Goal: Communication & Community: Answer question/provide support

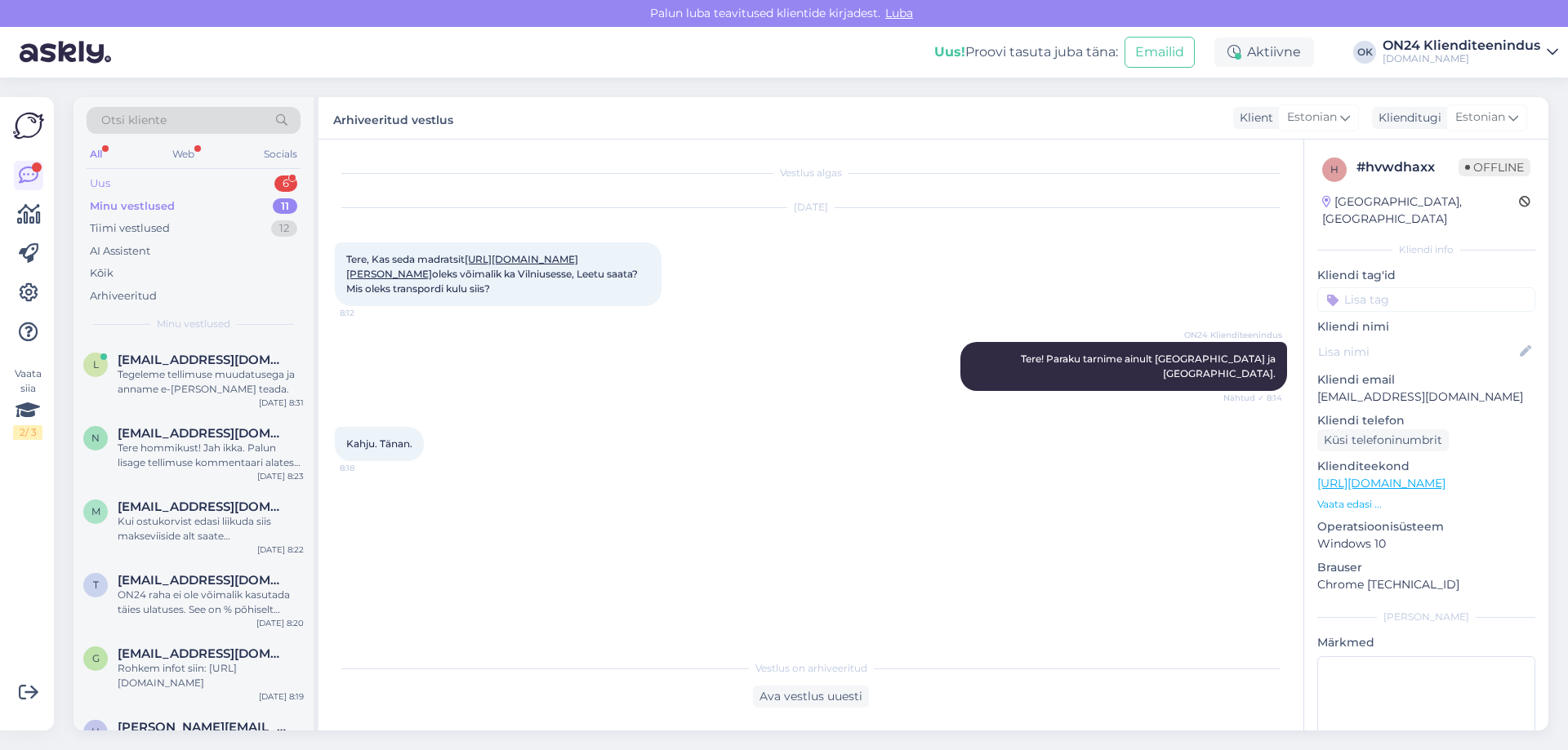
click at [159, 184] on div "Uus 6" at bounding box center [193, 184] width 214 height 23
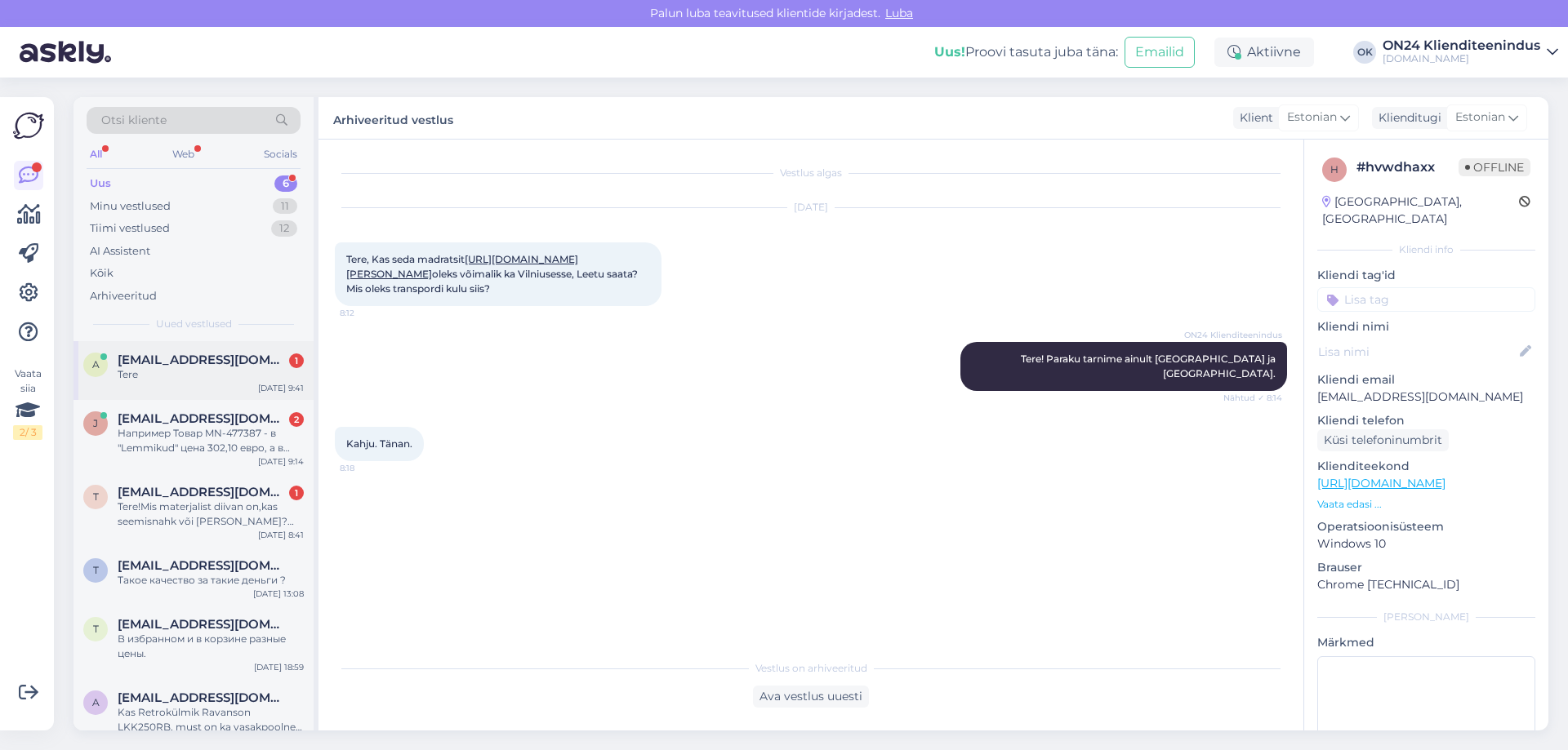
click at [154, 368] on div "Tere" at bounding box center [211, 375] width 186 height 15
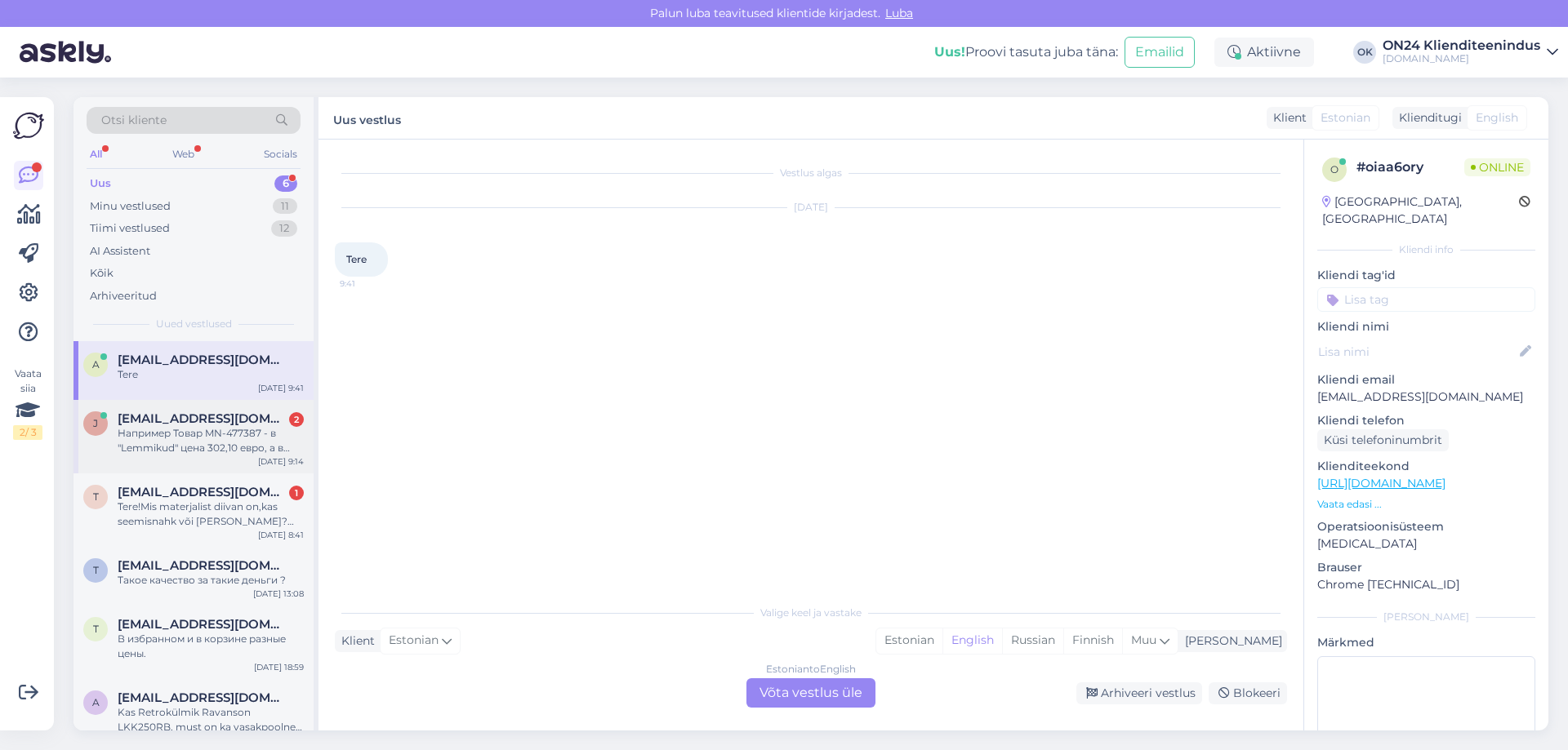
click at [177, 438] on div "Например Товар MN-477387 - в "Lemmikud" цена 302,10 евро, а в корзине уже 355,4…" at bounding box center [211, 440] width 186 height 29
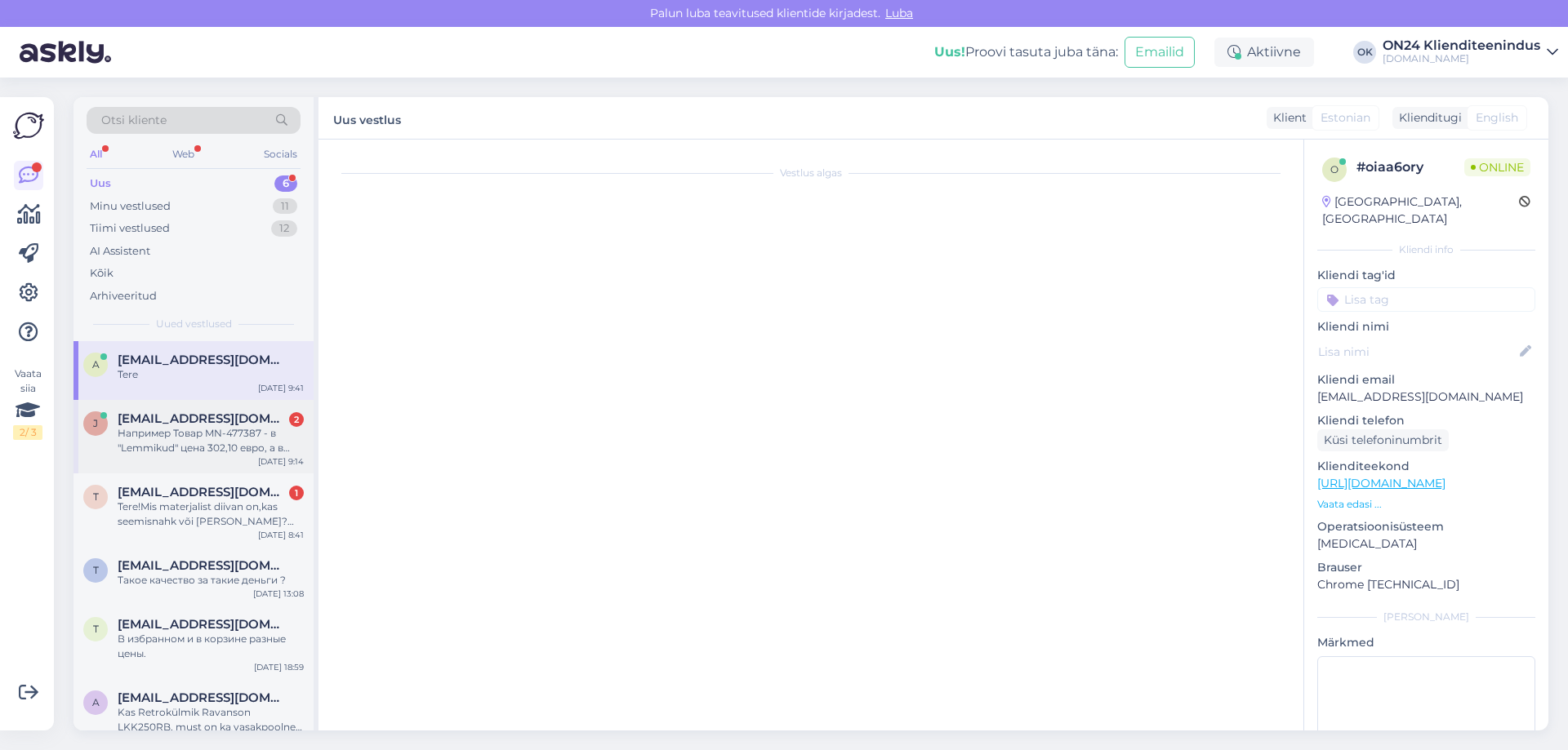
scroll to position [48, 0]
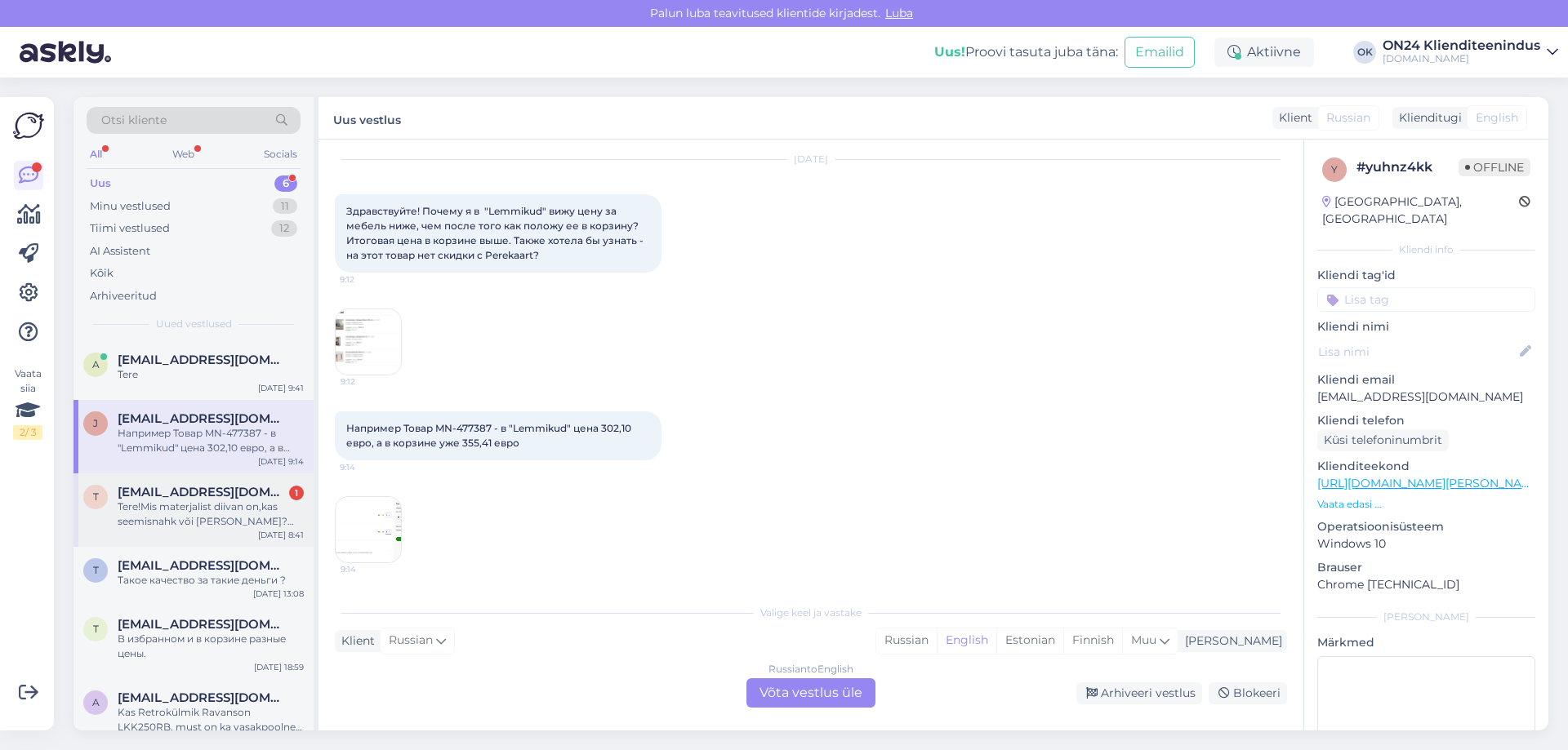
click at [177, 506] on div "Tere!Mis materjalist diivan on,kas seemisnahk või [PERSON_NAME]?Toote nr.MN-403…" at bounding box center [211, 514] width 186 height 29
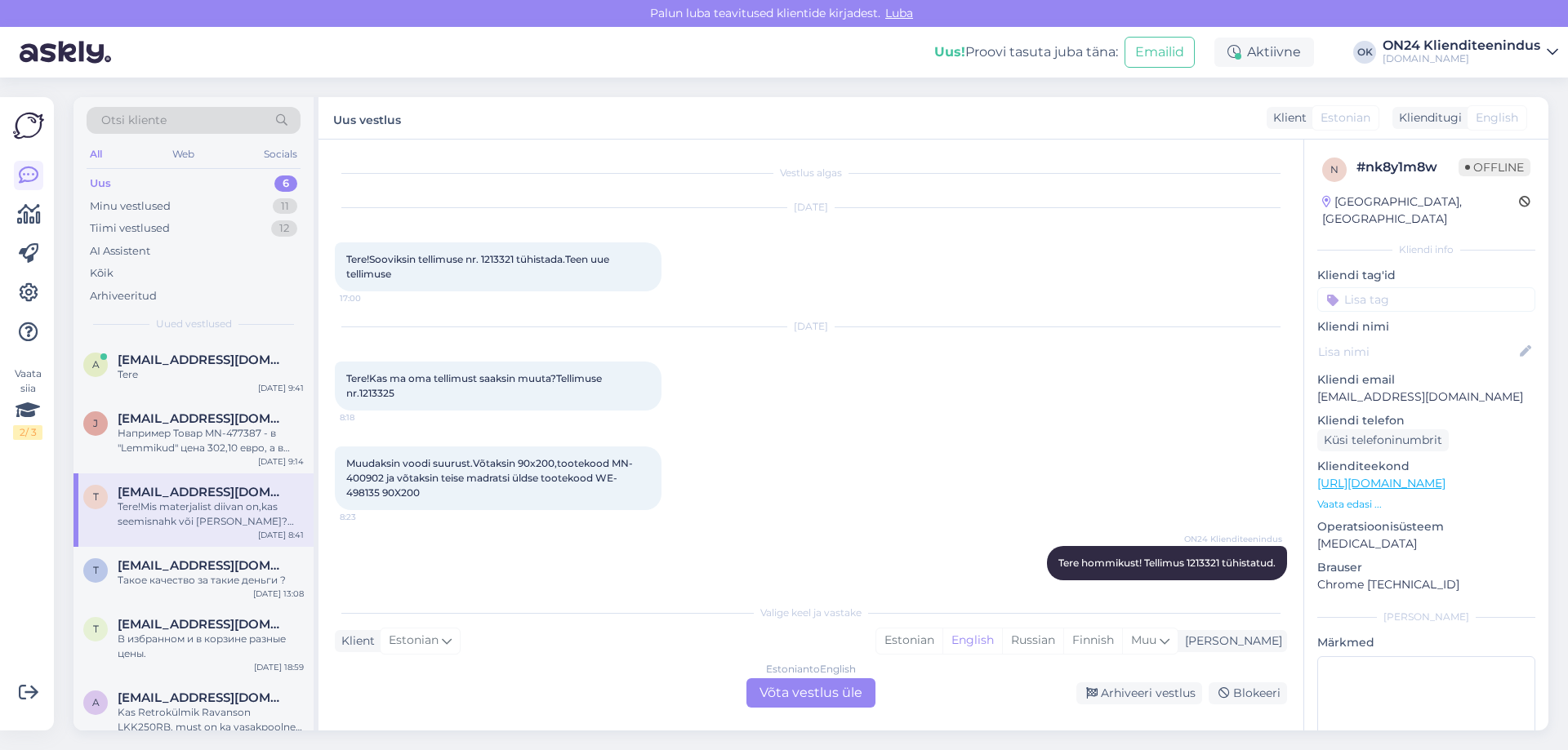
scroll to position [1423, 0]
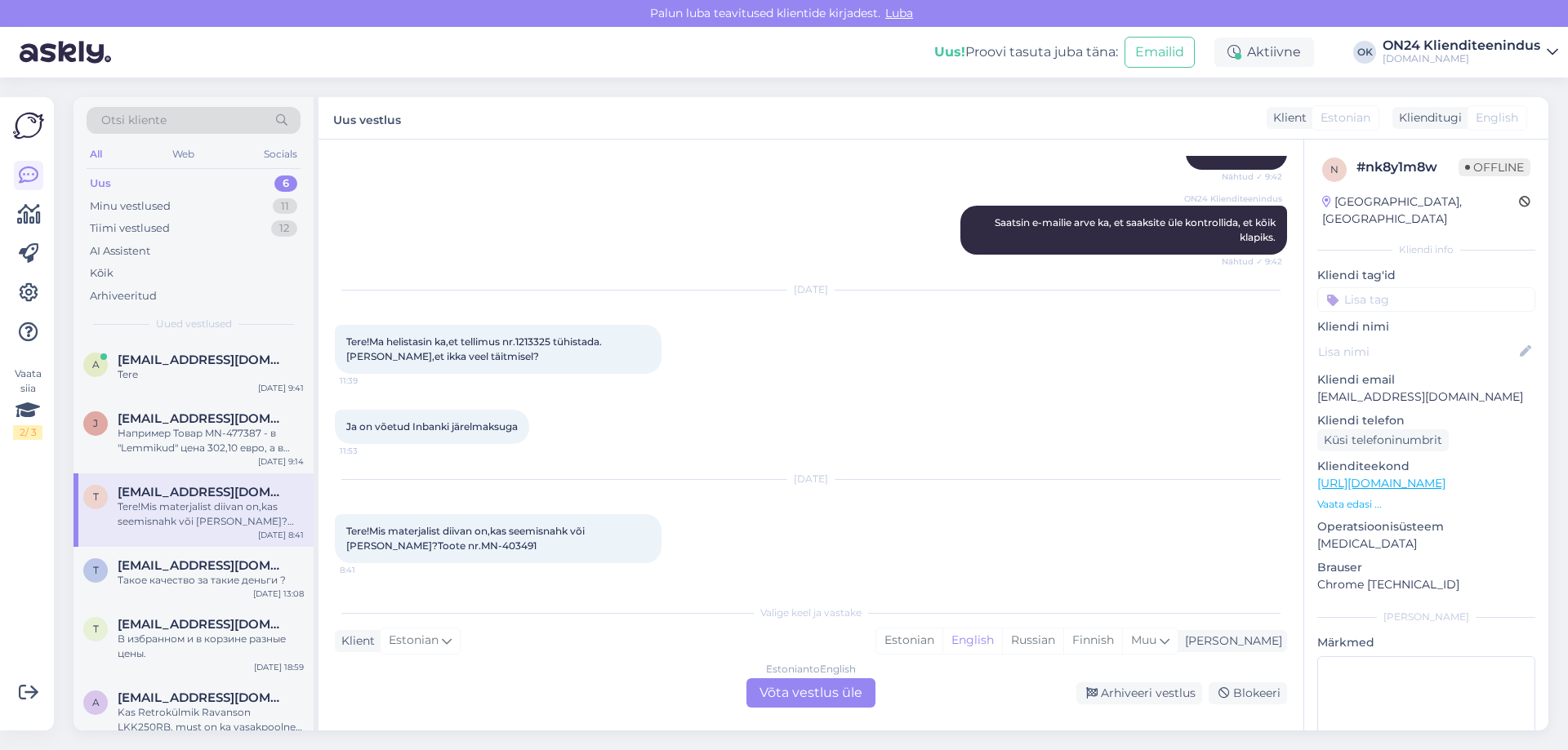
click at [428, 545] on span "Tere!Mis materjalist diivan on,kas seemisnahk või [PERSON_NAME]?Toote nr.MN-403…" at bounding box center [467, 538] width 241 height 27
copy div "403491 8:41"
click at [1363, 389] on p "[EMAIL_ADDRESS][DOMAIN_NAME]" at bounding box center [1425, 397] width 218 height 17
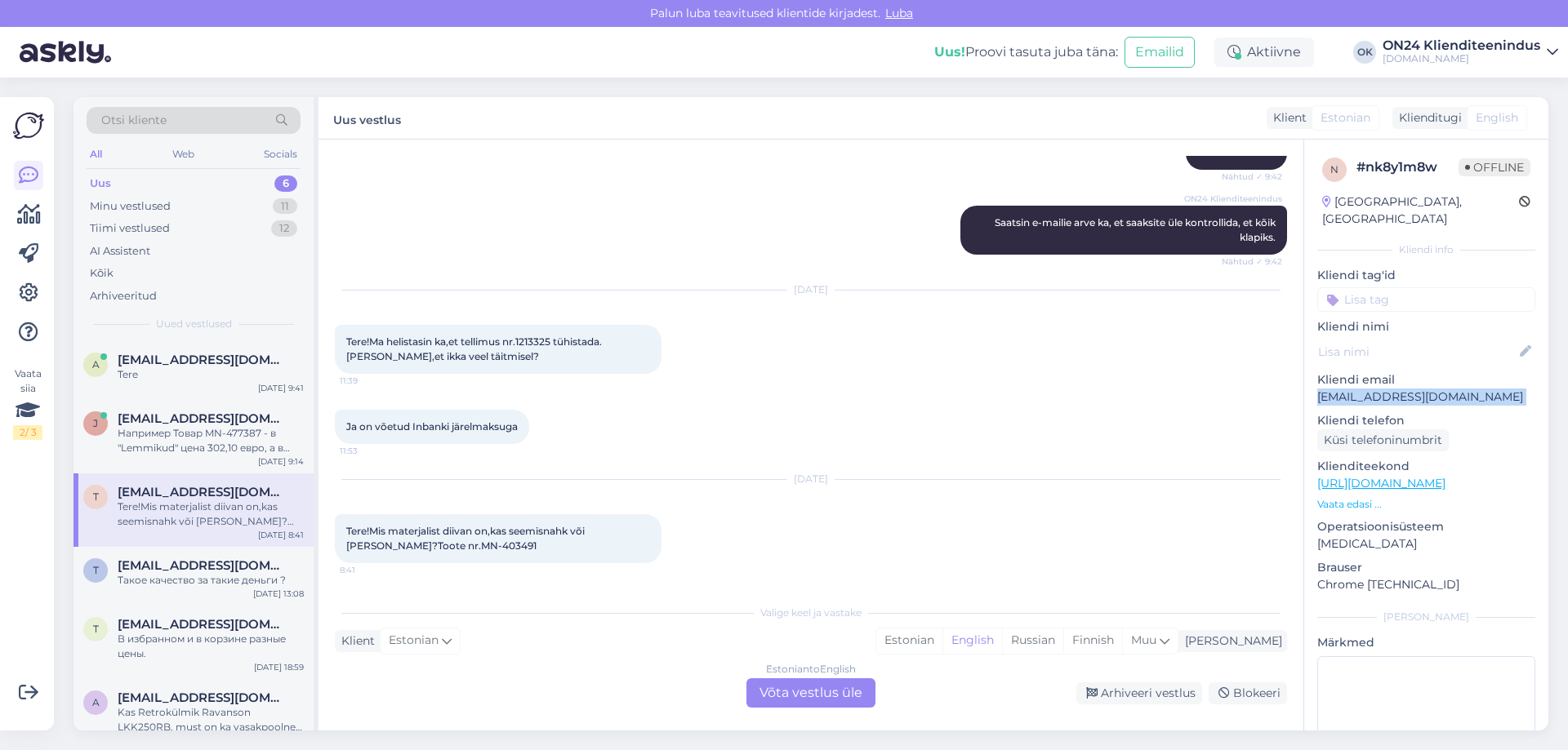
click at [1363, 389] on p "[EMAIL_ADDRESS][DOMAIN_NAME]" at bounding box center [1425, 397] width 218 height 17
copy p "[EMAIL_ADDRESS][DOMAIN_NAME]"
click at [942, 640] on div "Estonian" at bounding box center [909, 641] width 66 height 25
click at [815, 692] on div "Estonian to Estonian Võta vestlus üle" at bounding box center [811, 693] width 129 height 29
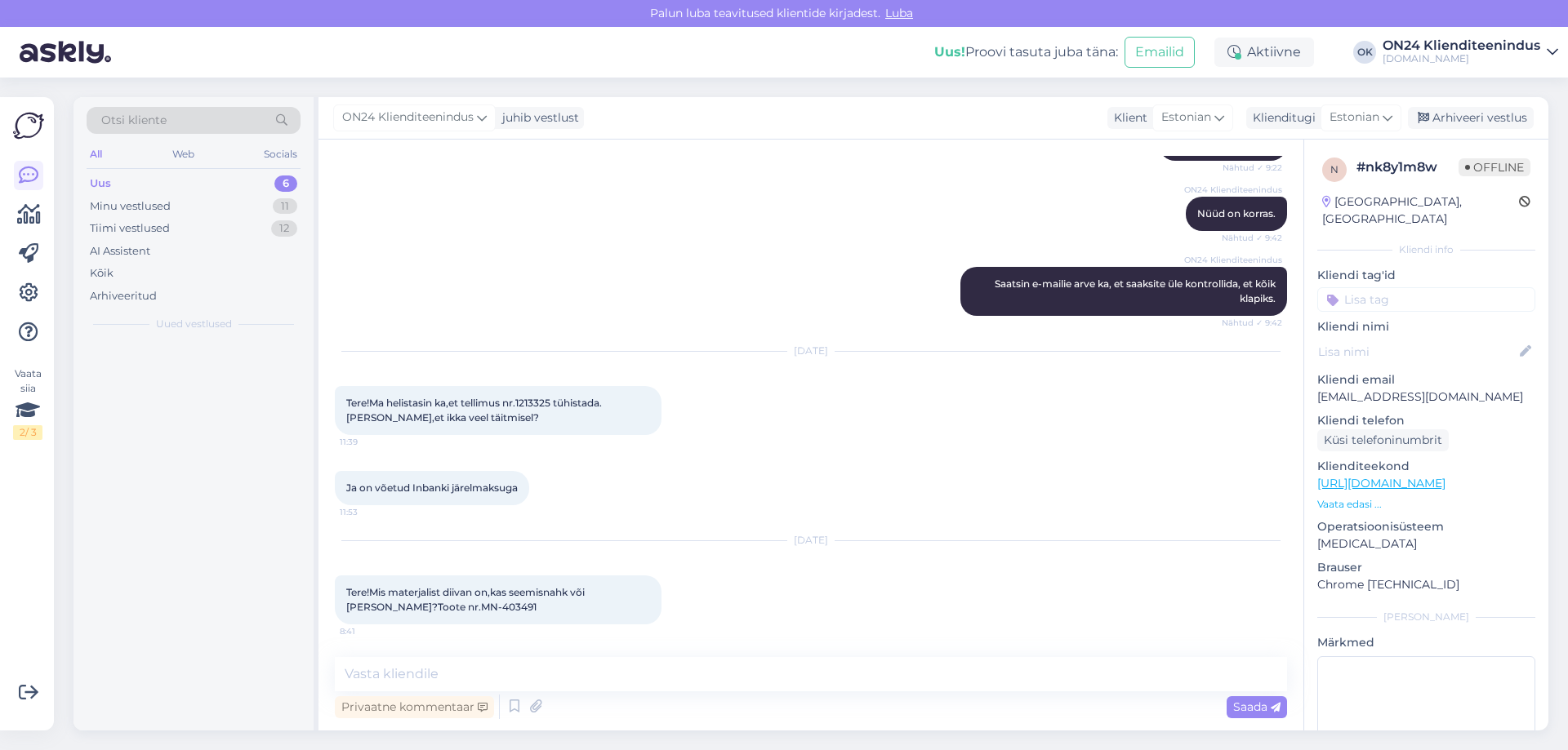
scroll to position [1362, 0]
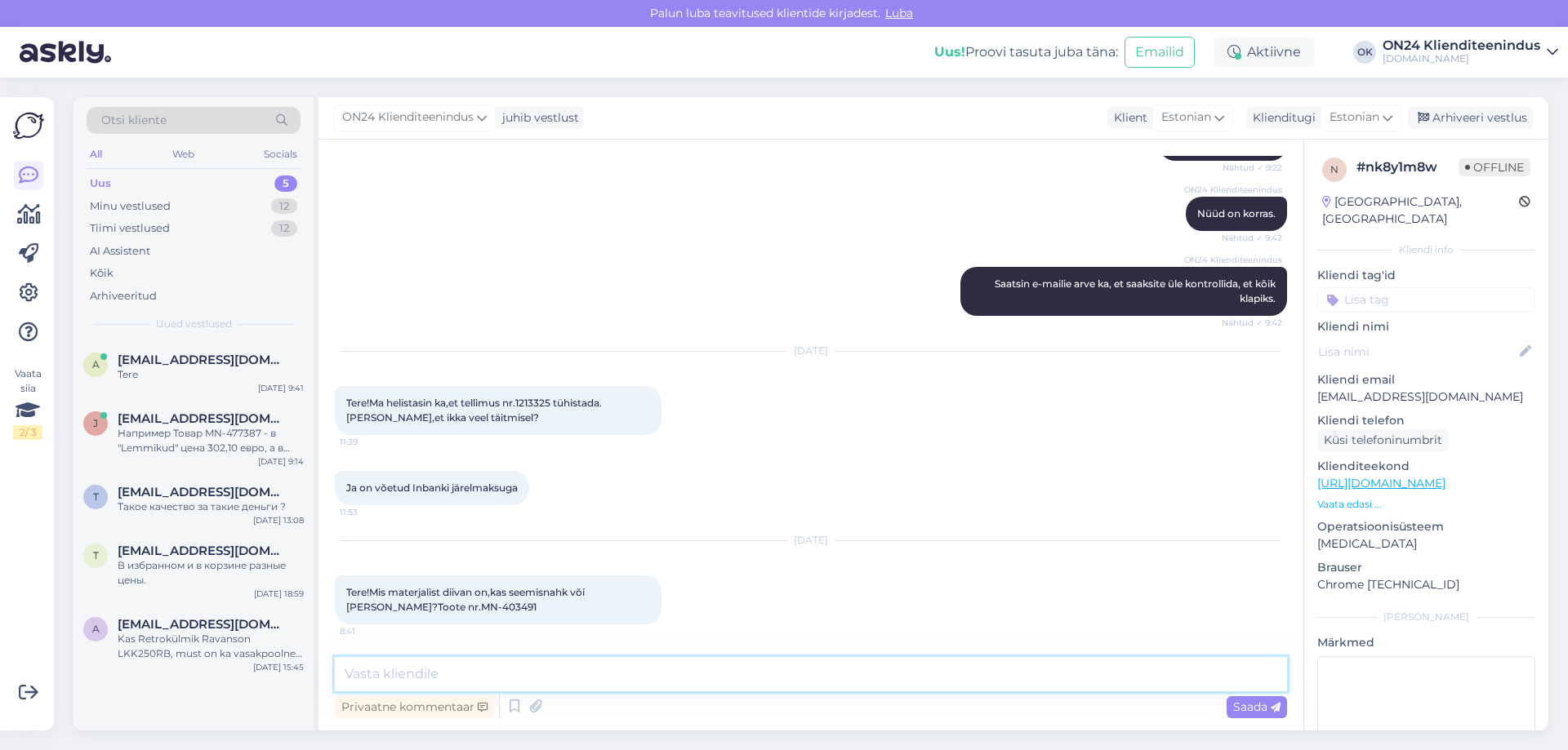
click at [588, 675] on textarea at bounding box center [811, 674] width 952 height 34
type textarea "Tere! [PERSON_NAME] [PERSON_NAME] teada."
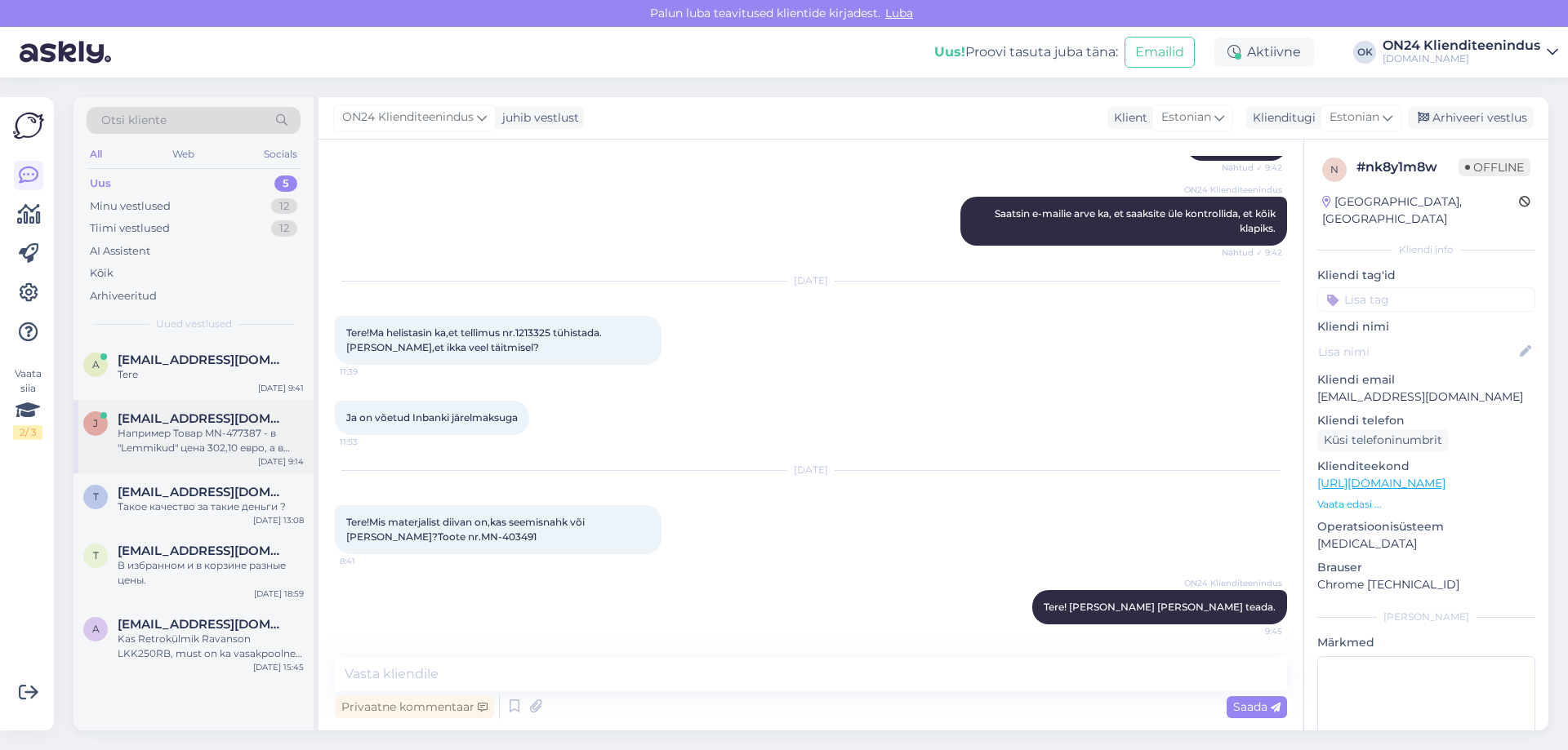
click at [245, 445] on div "Например Товар MN-477387 - в "Lemmikud" цена 302,10 евро, а в корзине уже 355,4…" at bounding box center [211, 440] width 186 height 29
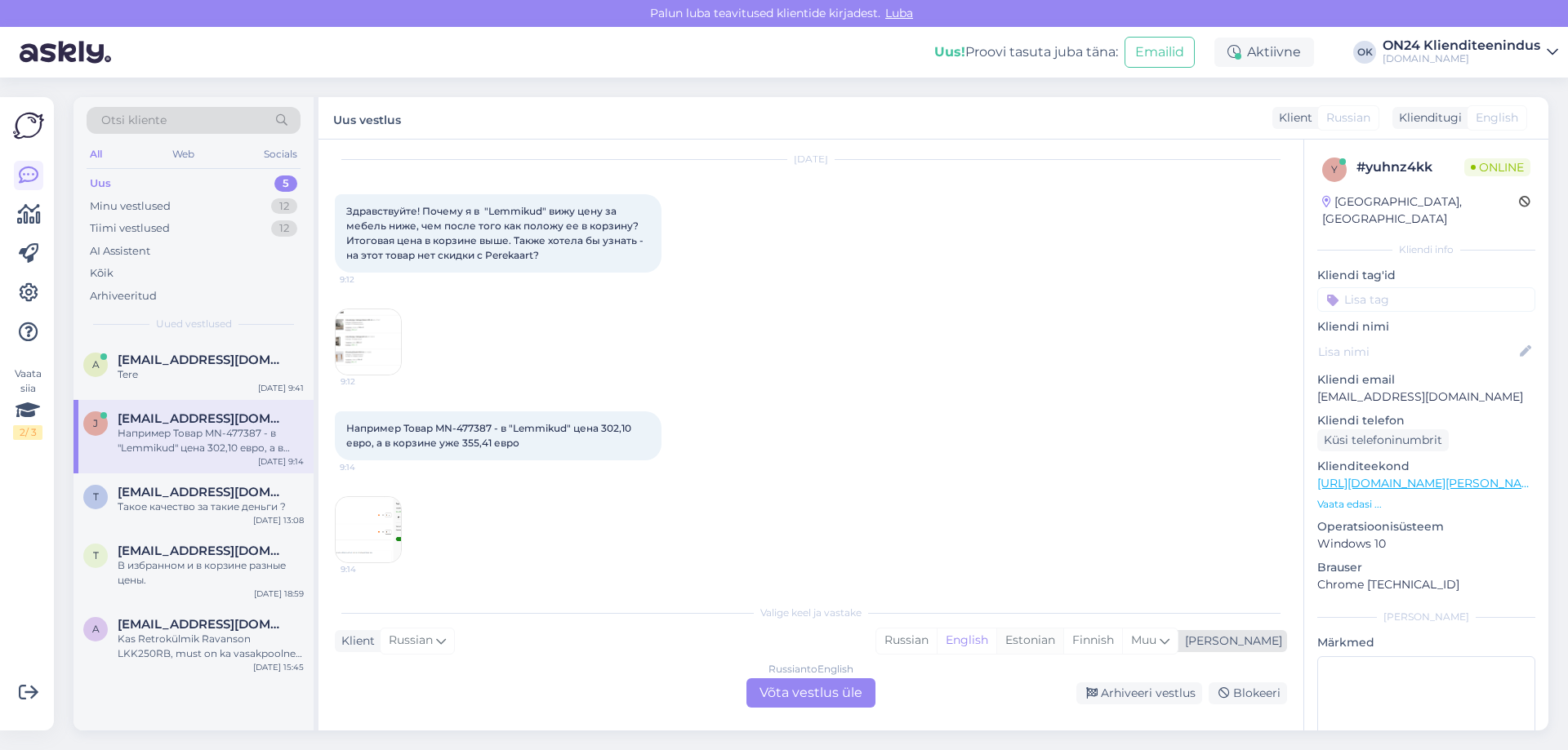
click at [1063, 638] on div "Estonian" at bounding box center [1029, 641] width 67 height 25
click at [828, 695] on div "Russian to Estonian Võta vestlus üle" at bounding box center [811, 693] width 129 height 29
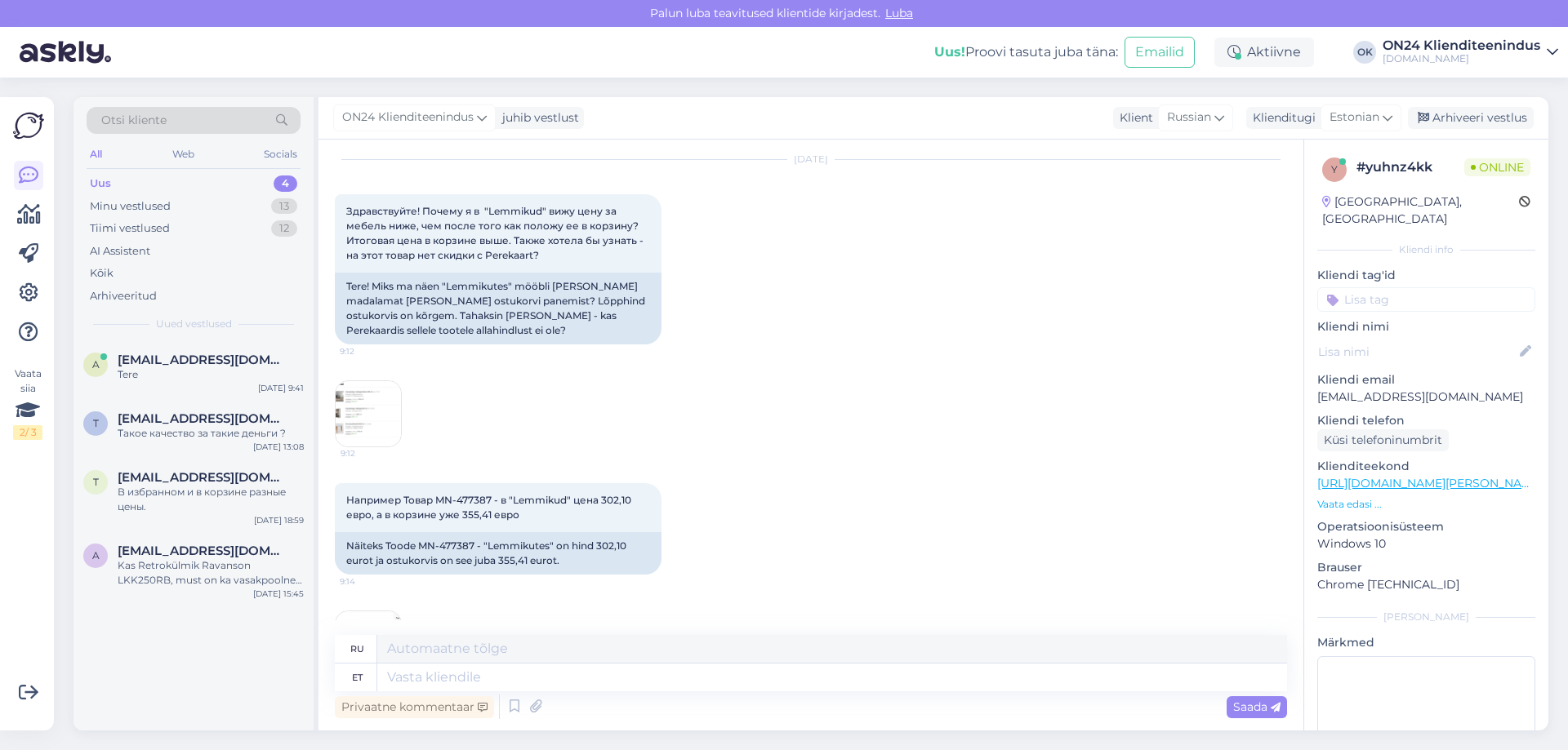
click at [390, 431] on img at bounding box center [368, 414] width 65 height 65
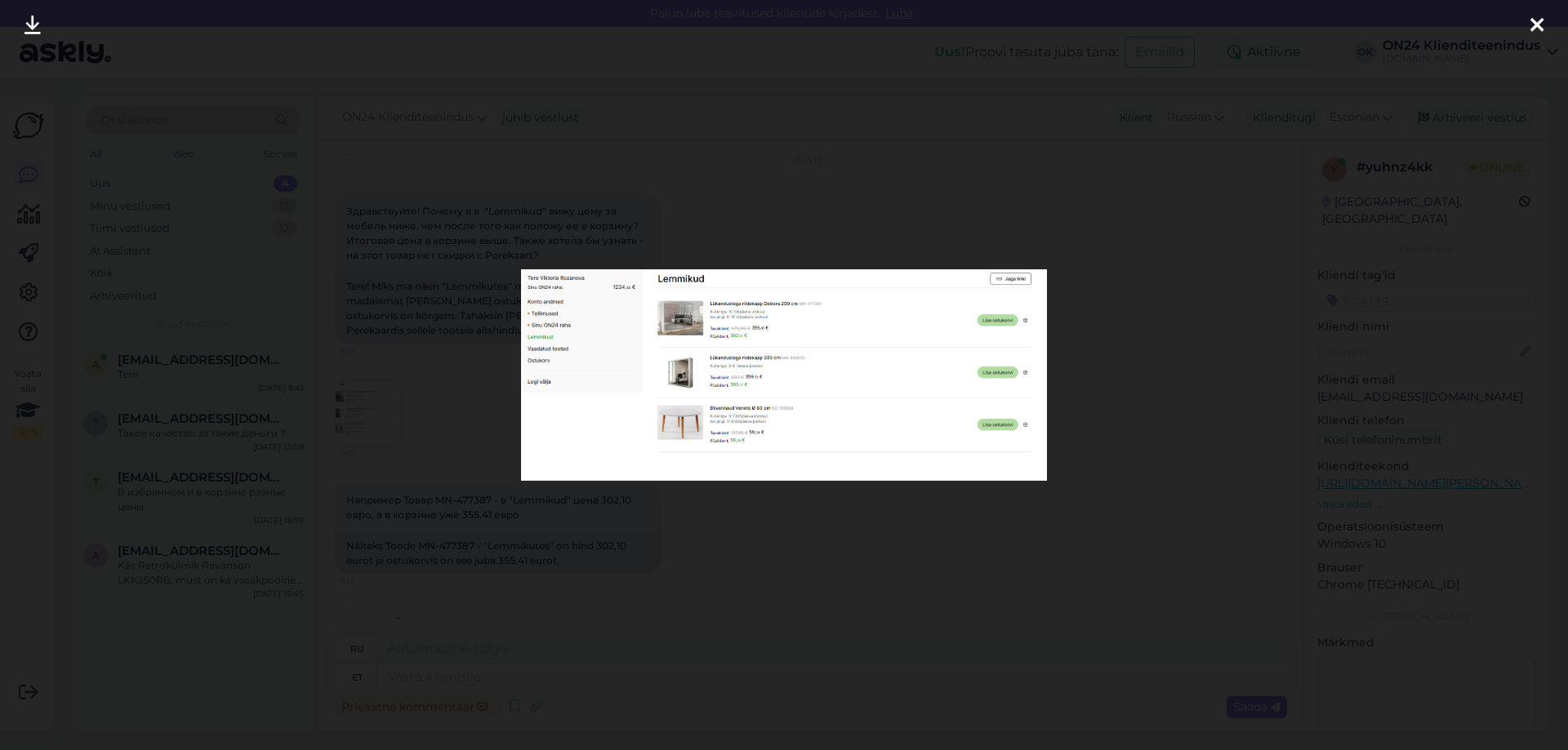
click at [644, 524] on div at bounding box center [784, 375] width 1568 height 750
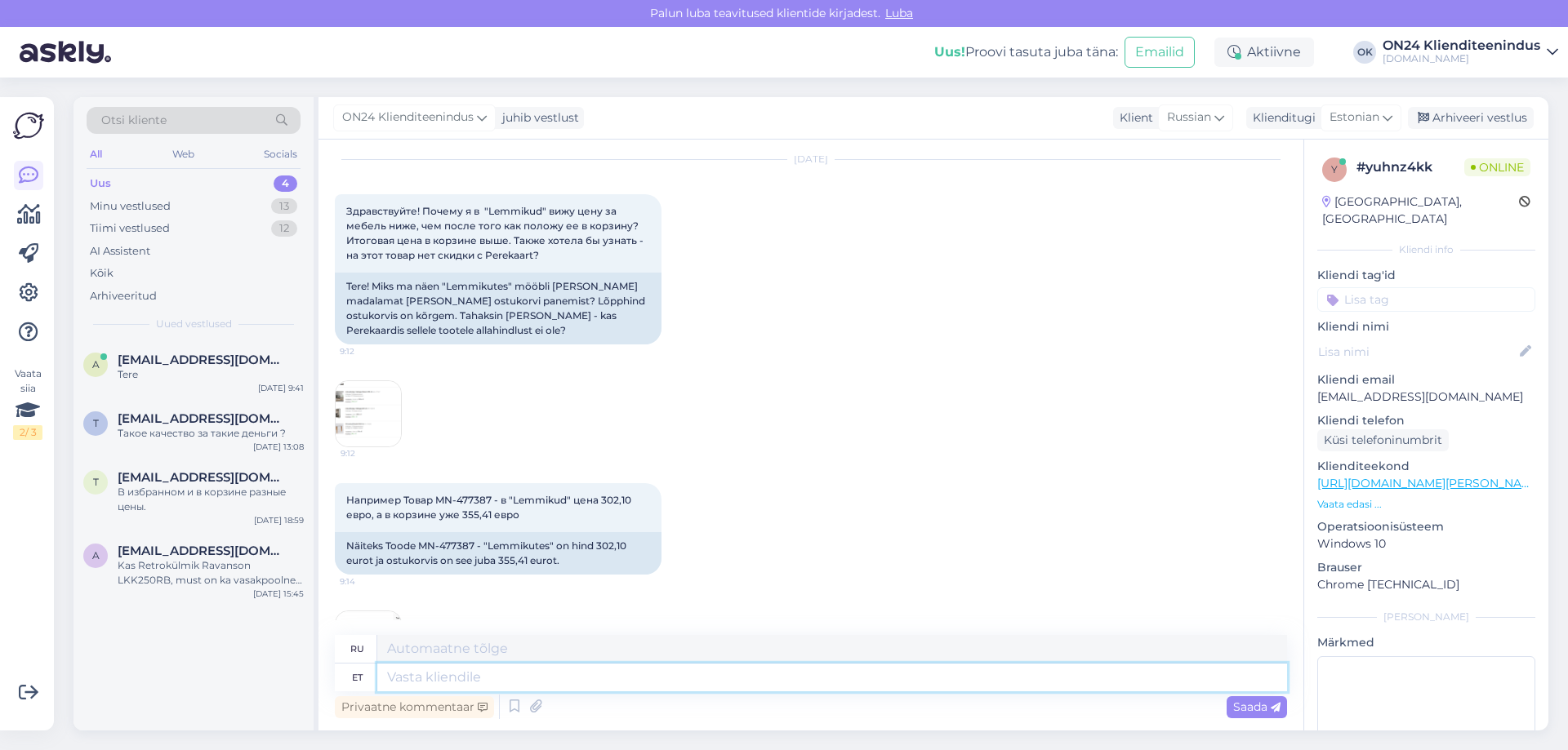
click at [404, 680] on textarea at bounding box center [832, 677] width 910 height 27
type textarea "Tere!"
type textarea "Привет!"
type textarea "Tere! Uurin ja"
type textarea "Привет! Я провожу исследование."
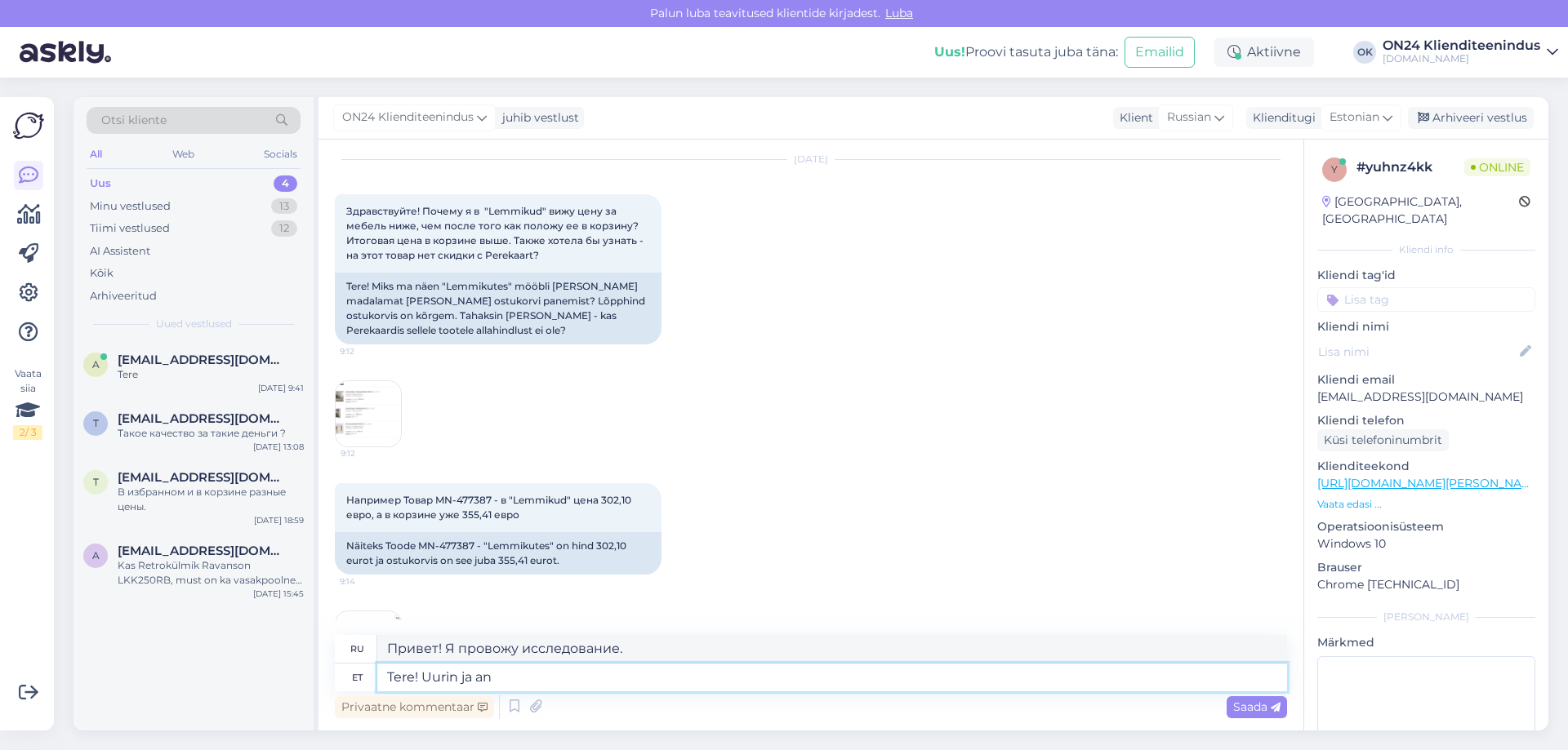
type textarea "Tere! [PERSON_NAME] ja [PERSON_NAME]"
type textarea "Привет! Я занимаюсь исследованиями [PERSON_NAME]"
type textarea "Tere! Uurin [PERSON_NAME] te"
type textarea "Здравствуйте! Я разберусь и дам"
type textarea "Tere! [PERSON_NAME] [PERSON_NAME] teada."
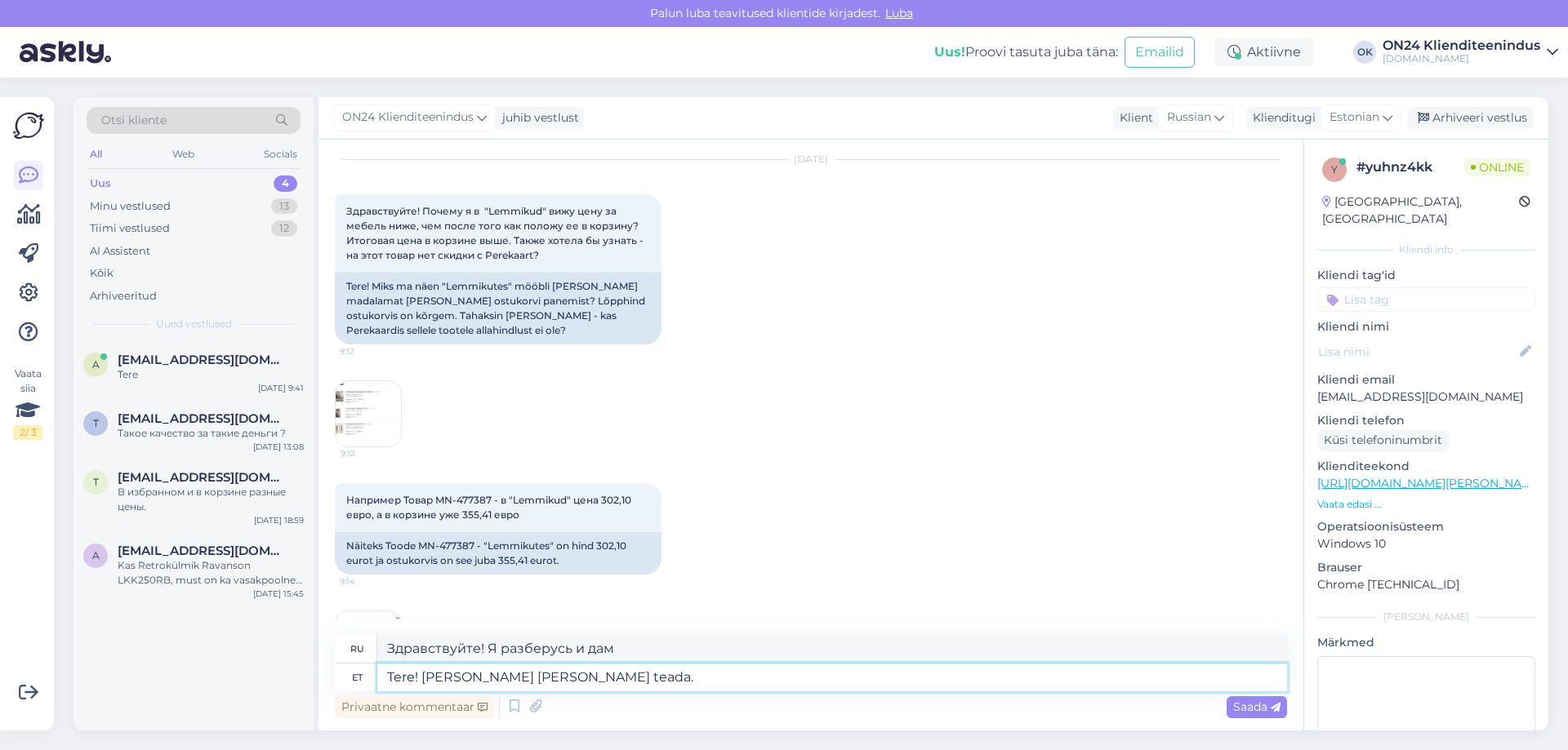
type textarea "Здравствуйте! Я разберусь и дам вам знать."
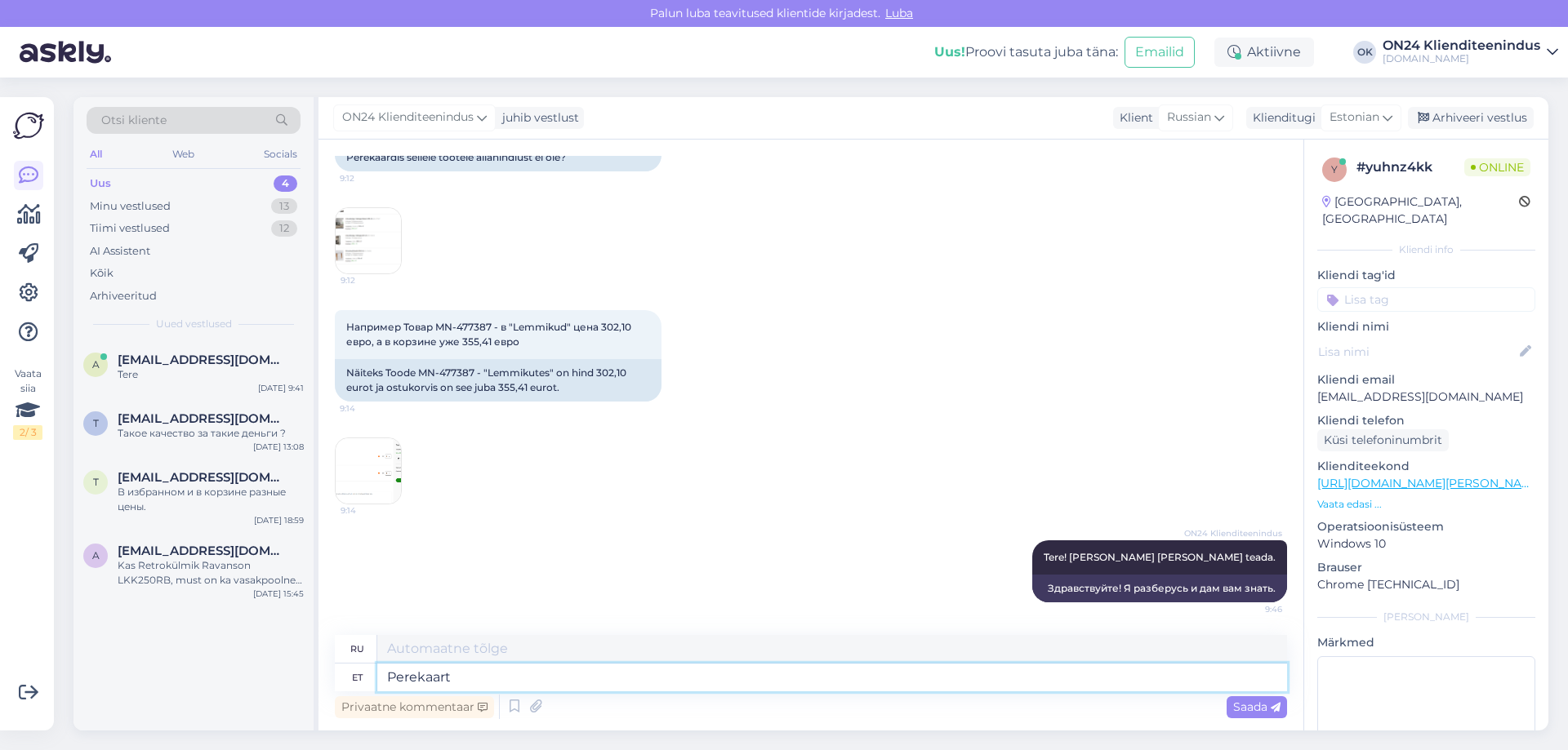
type textarea "Perekaart a"
type textarea "Семейная карта"
type textarea "Perekaart [PERSON_NAME]"
type textarea "Семейная карта дает"
type textarea "Perekaart annab soodustust"
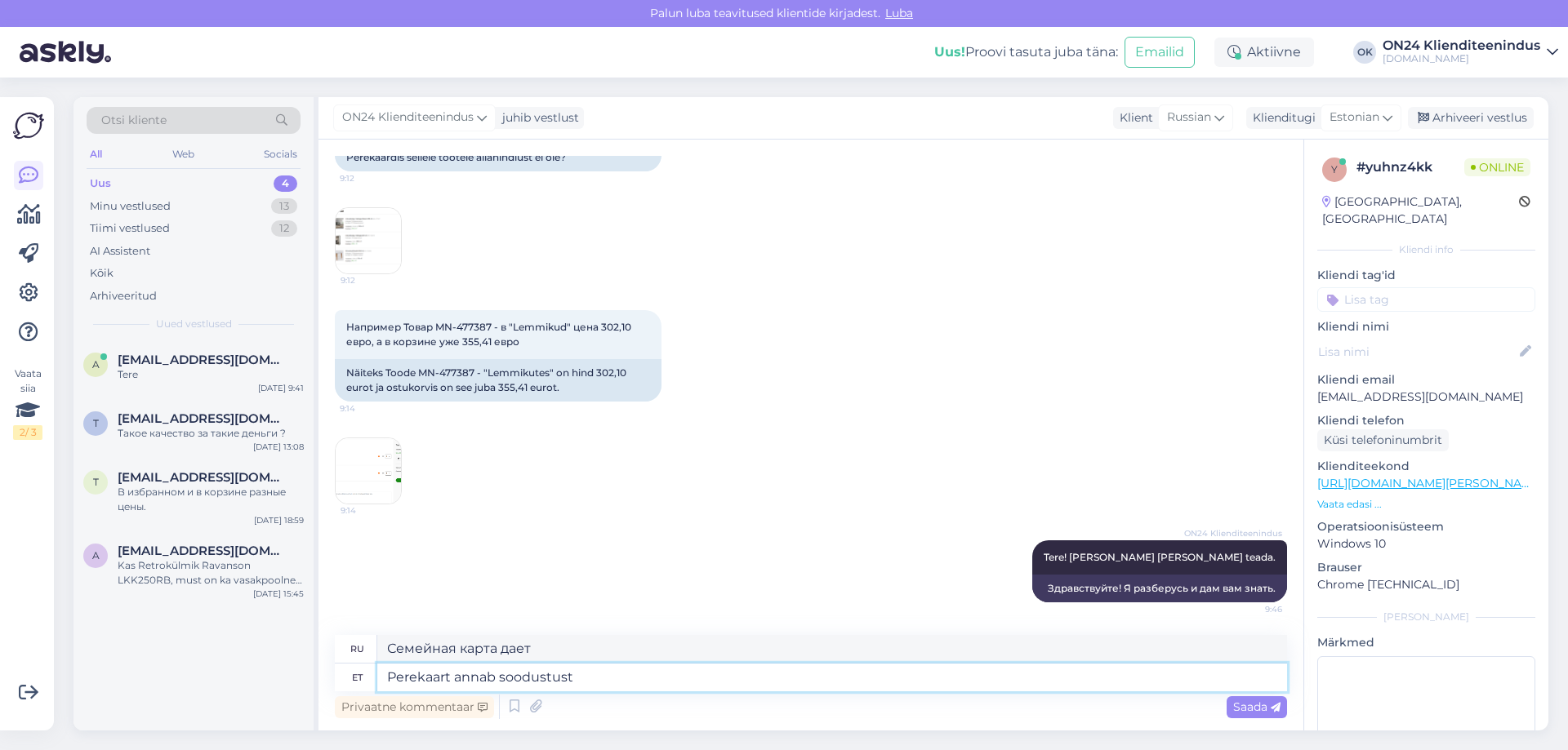
type textarea "Семейная карта дает скидку"
type textarea "Perekaart annab soodustust -15"
type textarea "Семейная карта дает скидку -15"
type textarea "Perekaart annab soodustust -15%"
type textarea "Семейная карта дает скидку -15%"
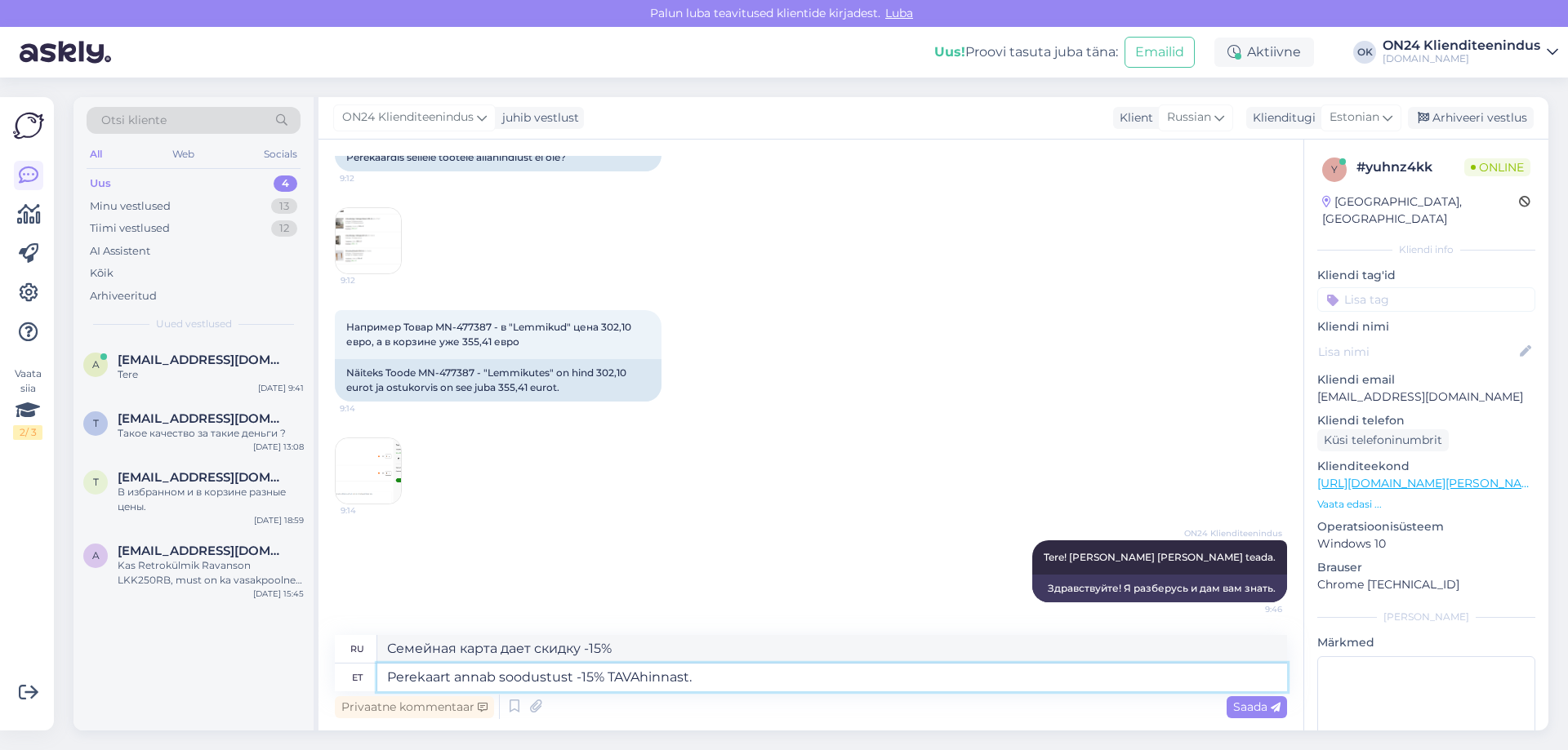
type textarea "Perekaart annab soodustust -15% TAVAhinnast."
type textarea "Семейная карта дает скидку -15% от ОБЫЧНОЙ цены."
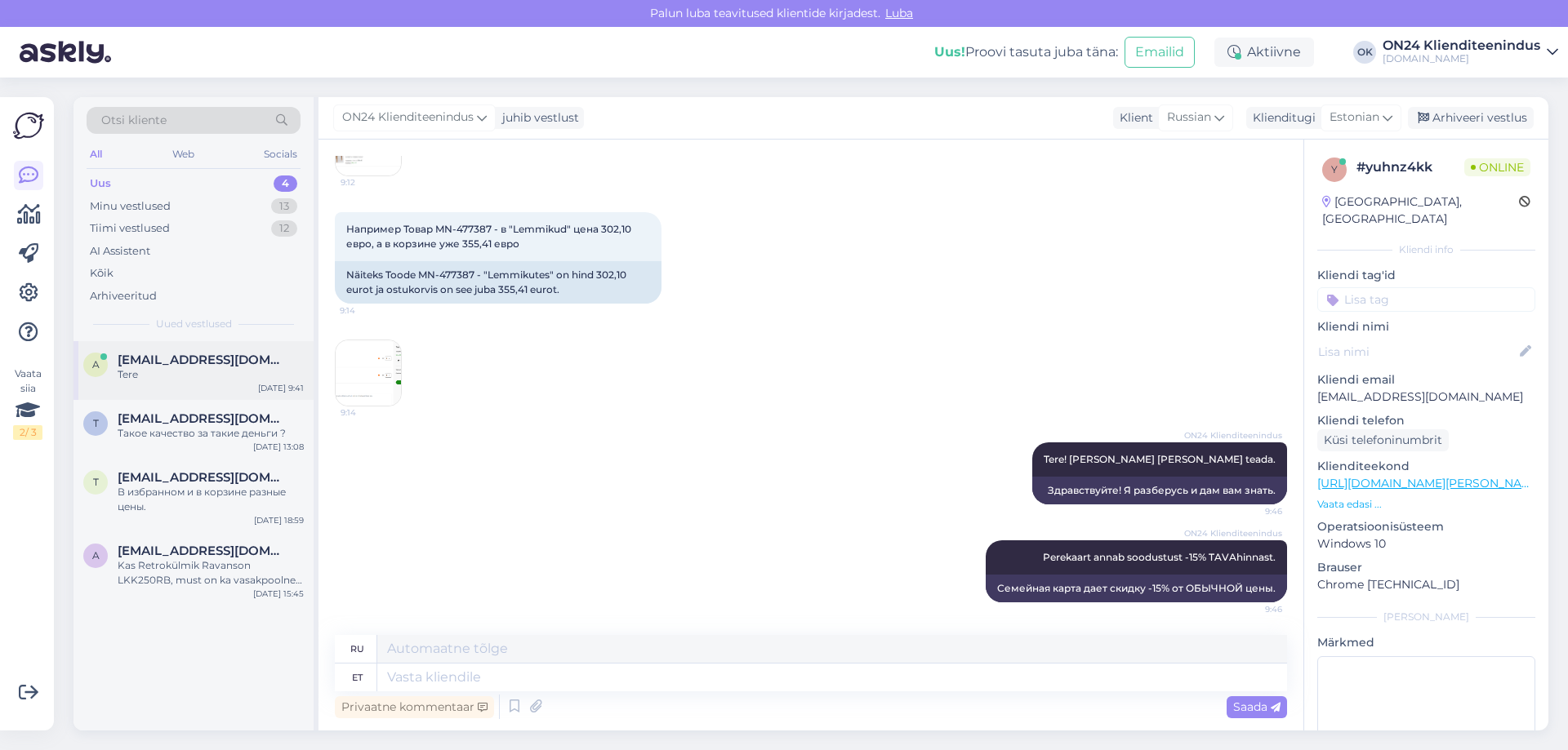
click at [117, 379] on div "a [EMAIL_ADDRESS][DOMAIN_NAME] Tere" at bounding box center [193, 367] width 220 height 29
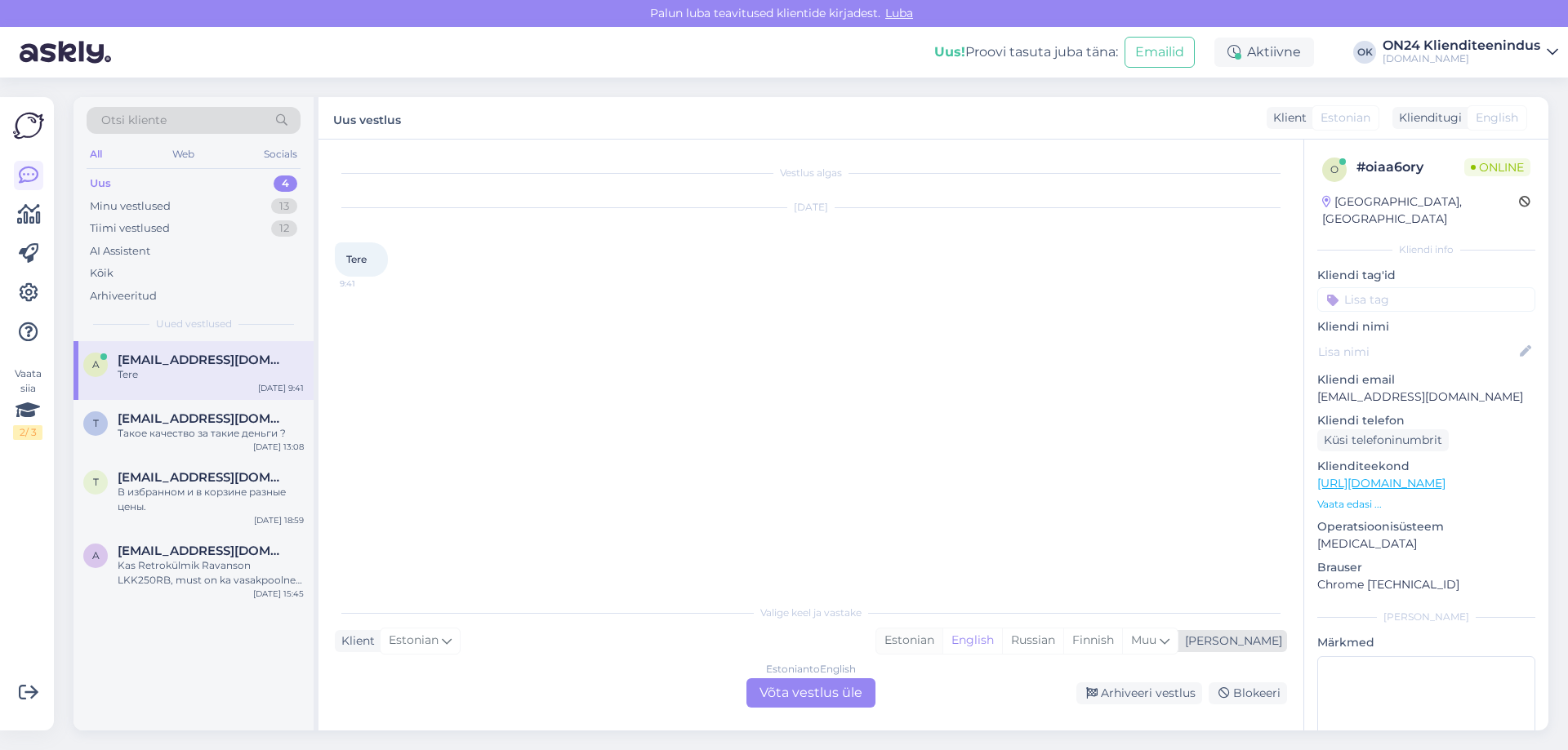
click at [942, 631] on div "Estonian" at bounding box center [909, 641] width 66 height 25
click at [792, 693] on div "Estonian to Estonian Võta vestlus üle" at bounding box center [811, 693] width 129 height 29
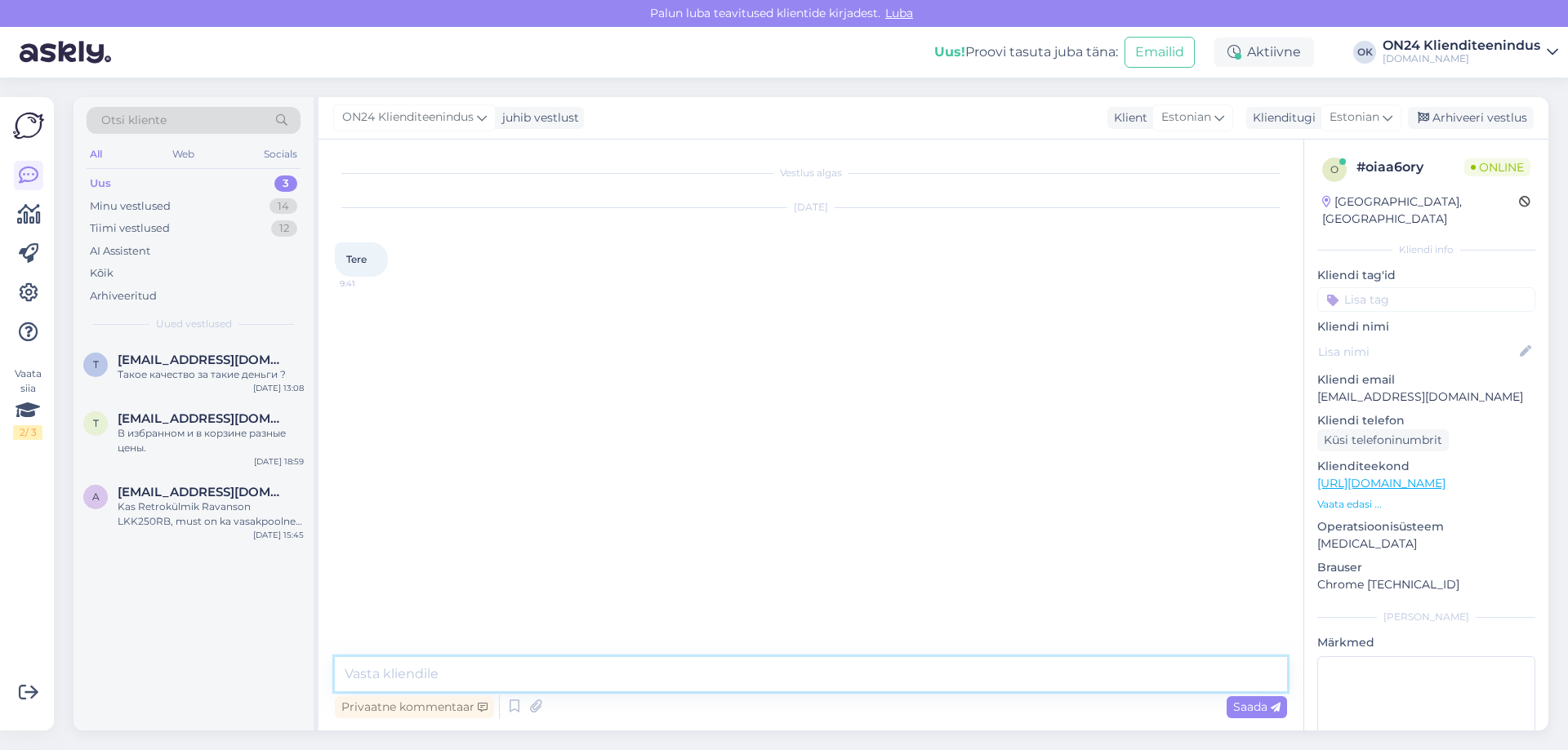
click at [699, 665] on textarea at bounding box center [811, 674] width 952 height 34
type textarea "Tere. Kuidas saame abiks olla?"
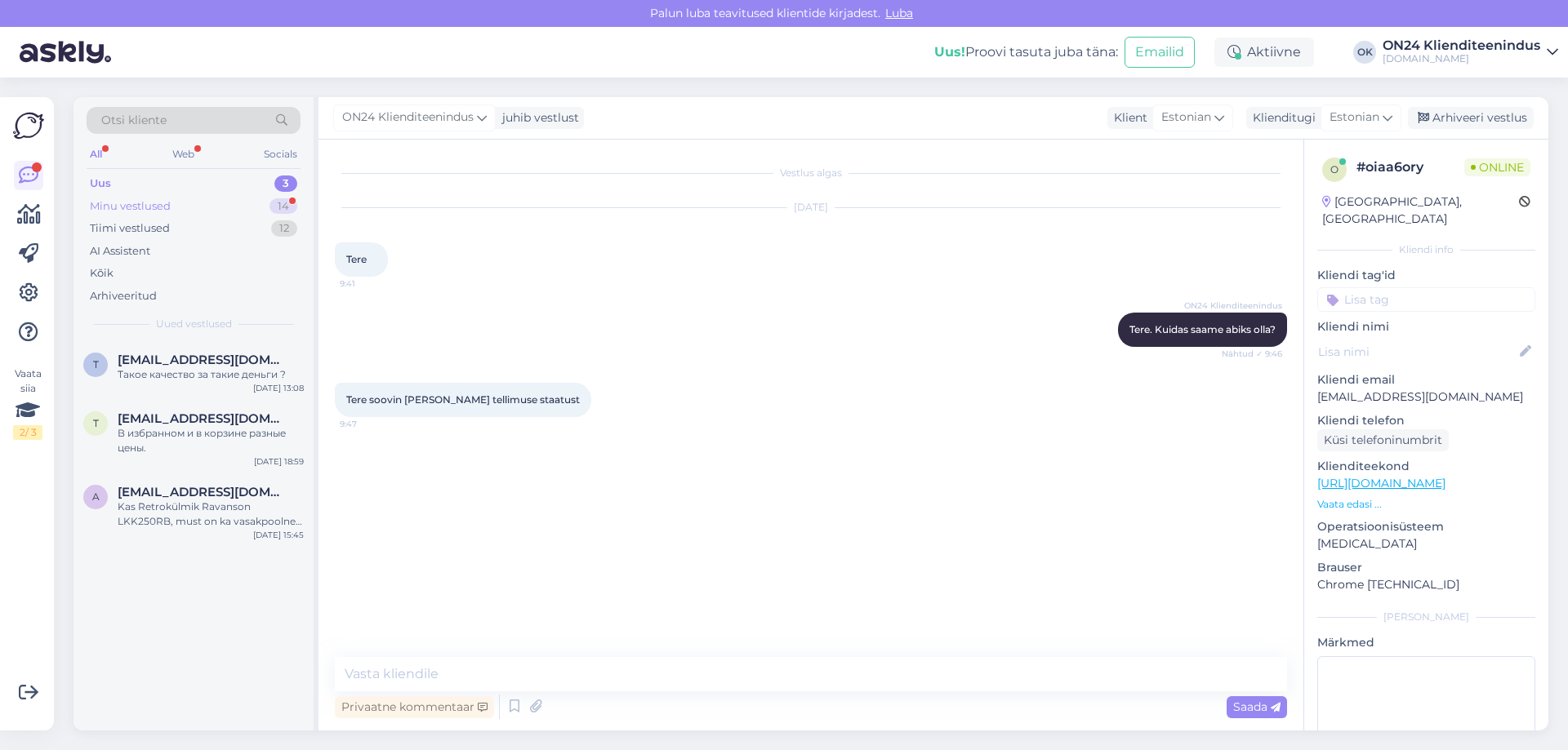
click at [134, 211] on div "Minu vestlused" at bounding box center [130, 206] width 81 height 17
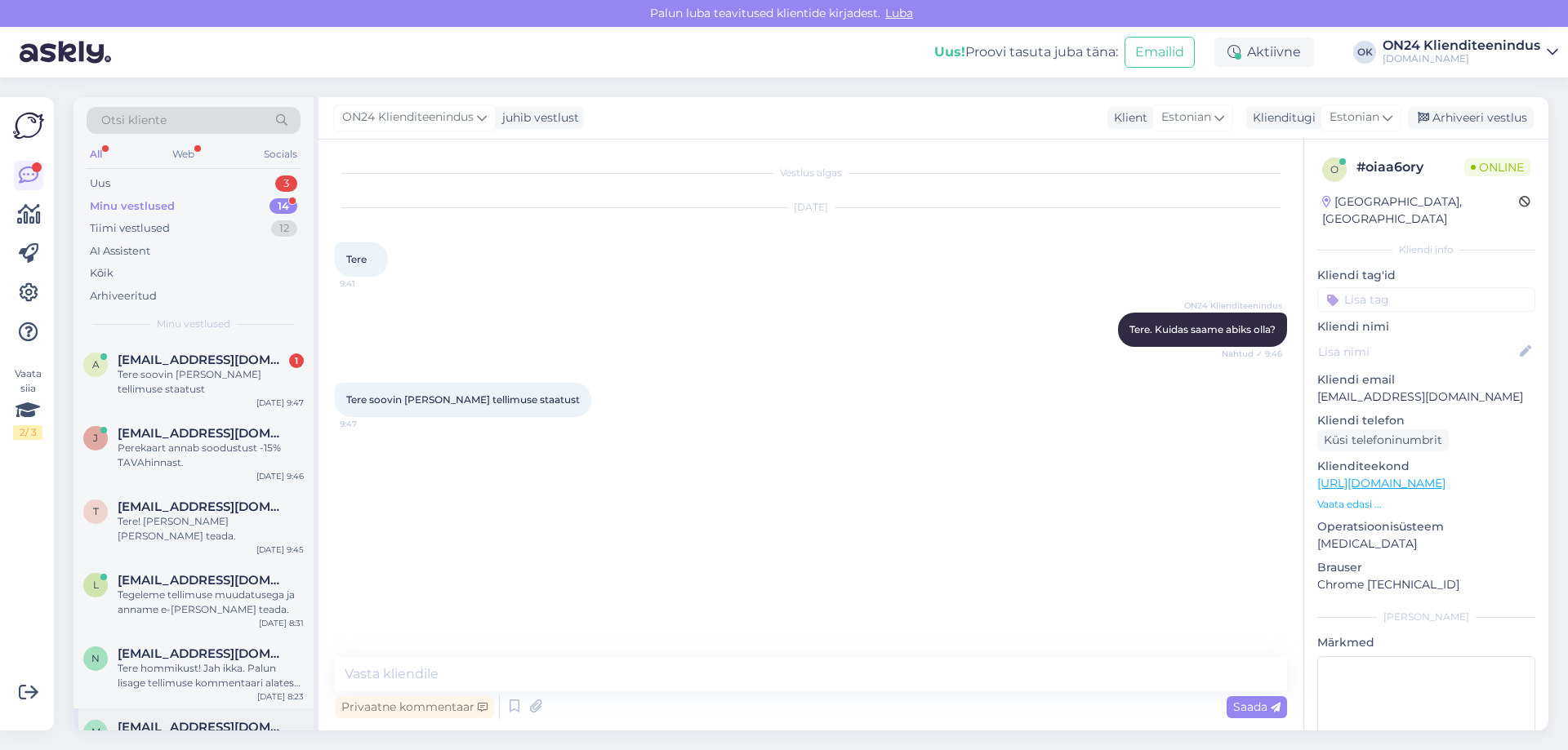
click at [186, 720] on span "[EMAIL_ADDRESS][DOMAIN_NAME]" at bounding box center [202, 728] width 170 height 15
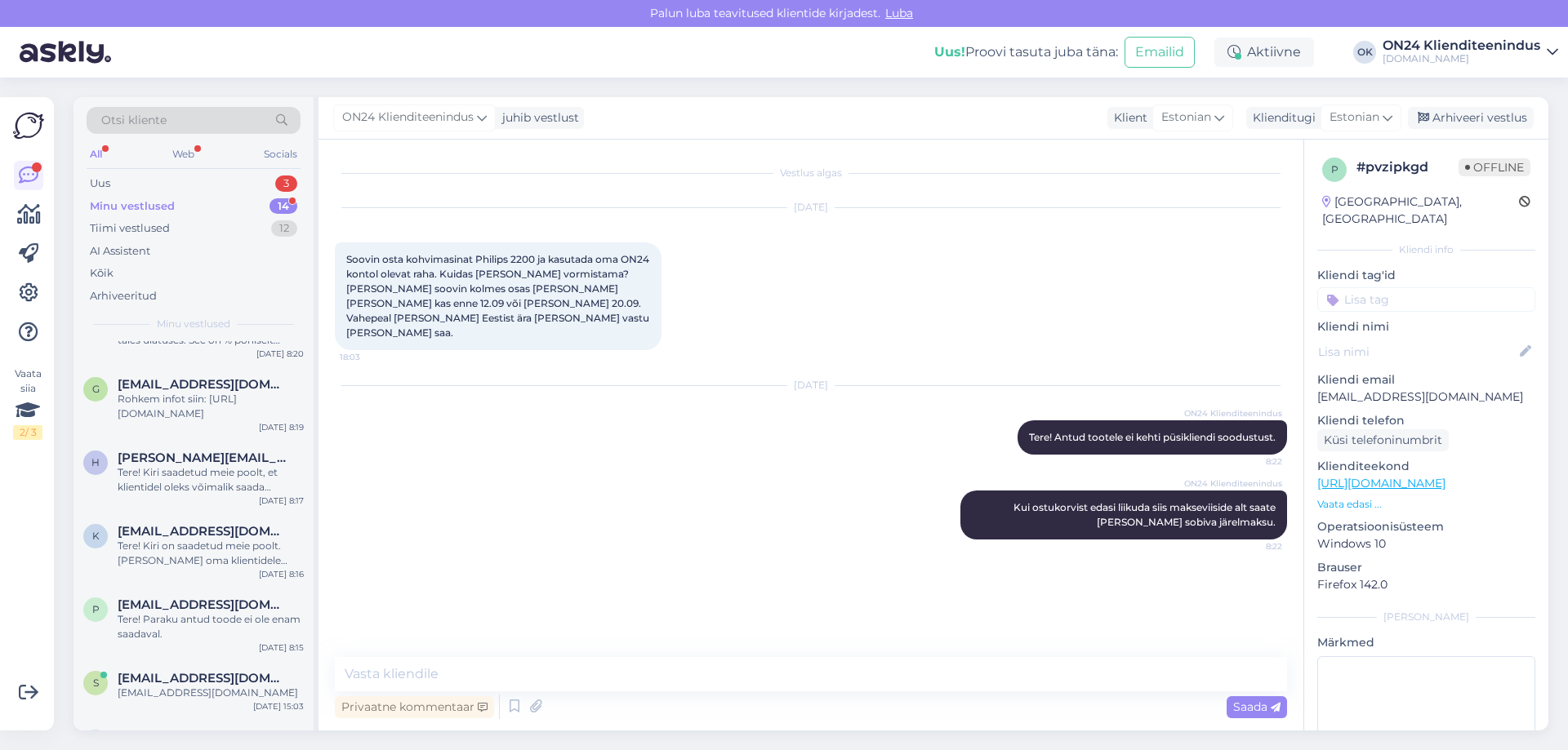
scroll to position [595, 0]
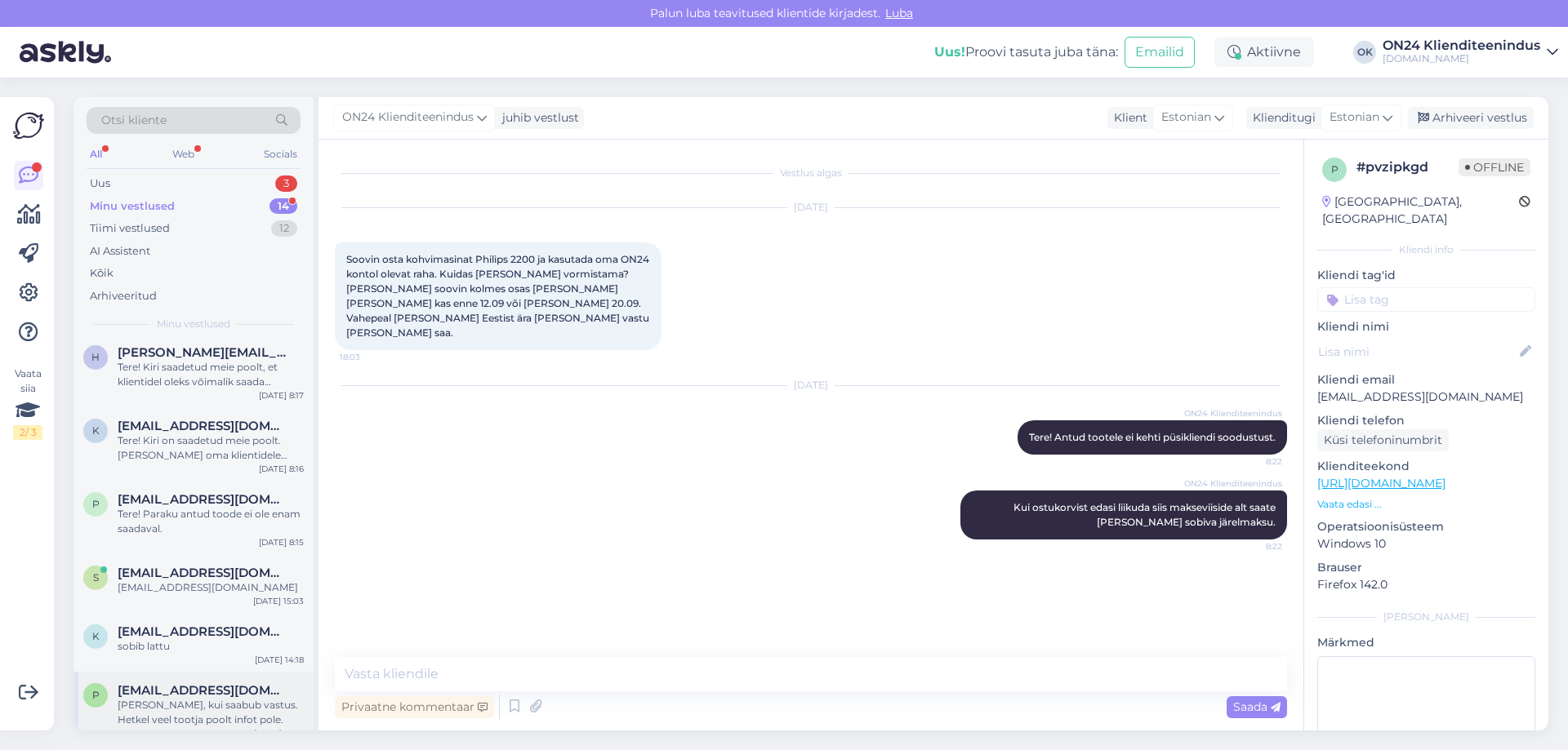
click at [172, 704] on div "[PERSON_NAME], kui saabub vastus. Hetkel veel tootja poolt infot pole." at bounding box center [211, 712] width 186 height 29
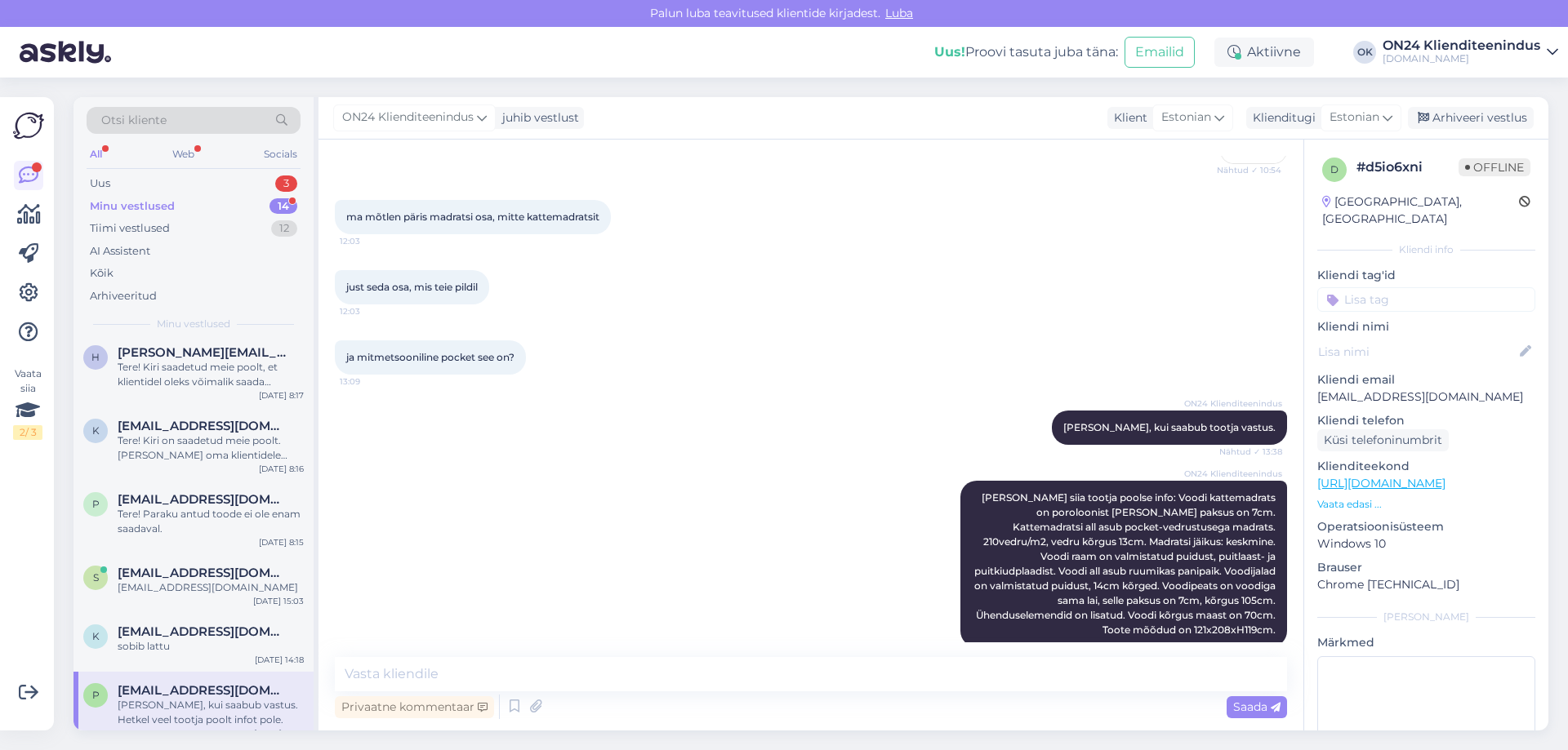
scroll to position [1686, 0]
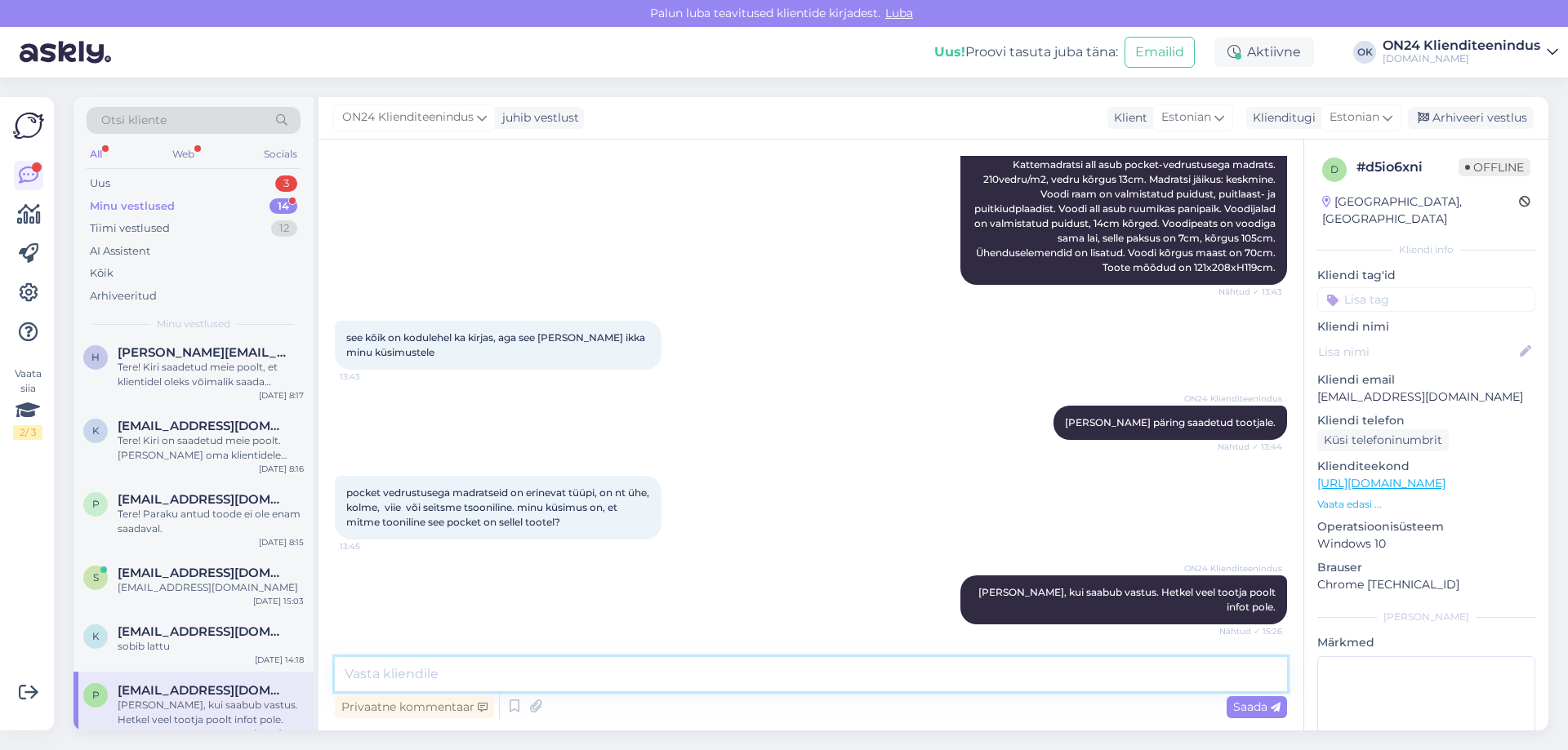
click at [835, 665] on textarea at bounding box center [811, 674] width 952 height 34
paste textarea "Madratsiosa kõrgus on 22,5 cm."
type textarea "Tere. Madratsiosa kõrgus on 22,5 cm."
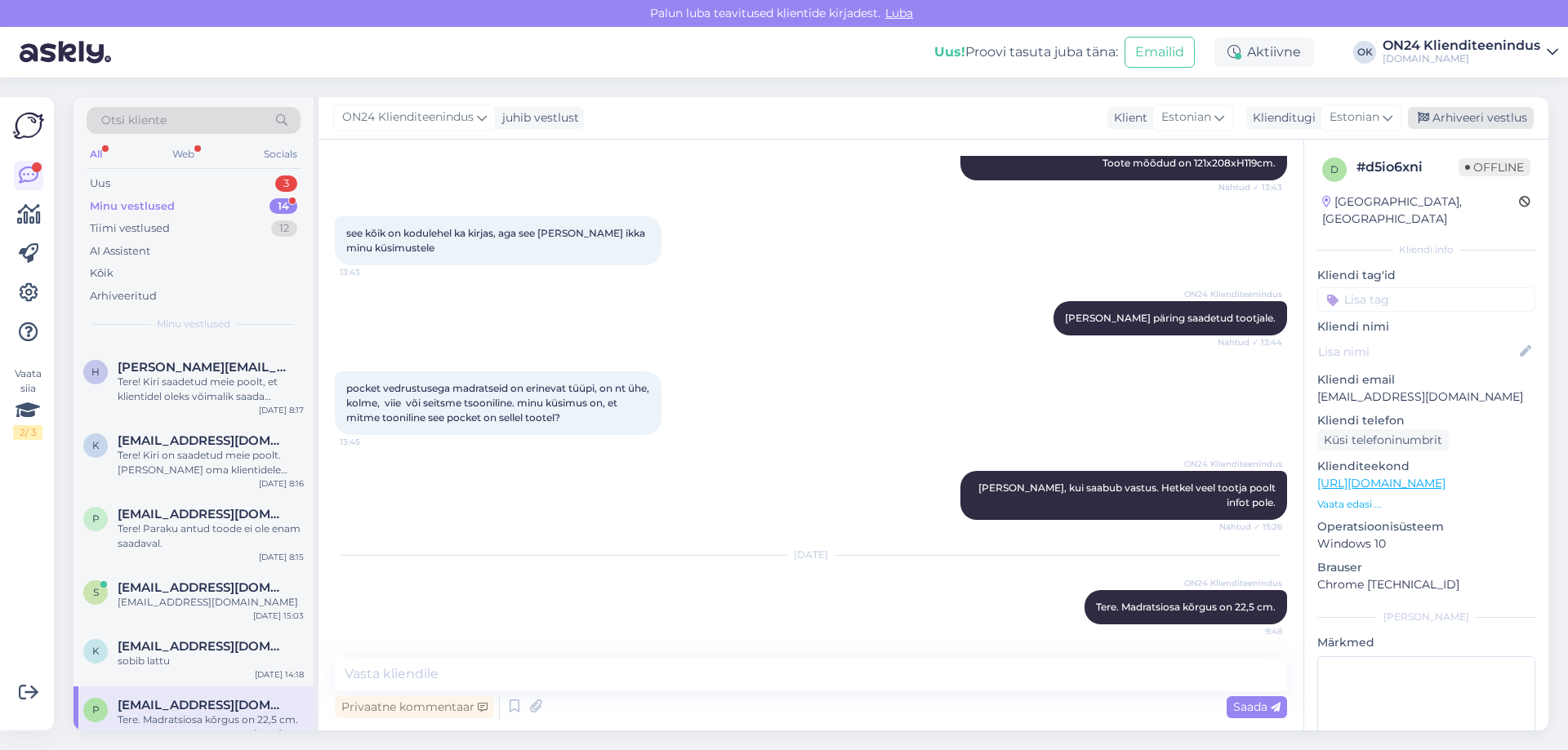
click at [1469, 118] on div "Arhiveeri vestlus" at bounding box center [1471, 118] width 126 height 22
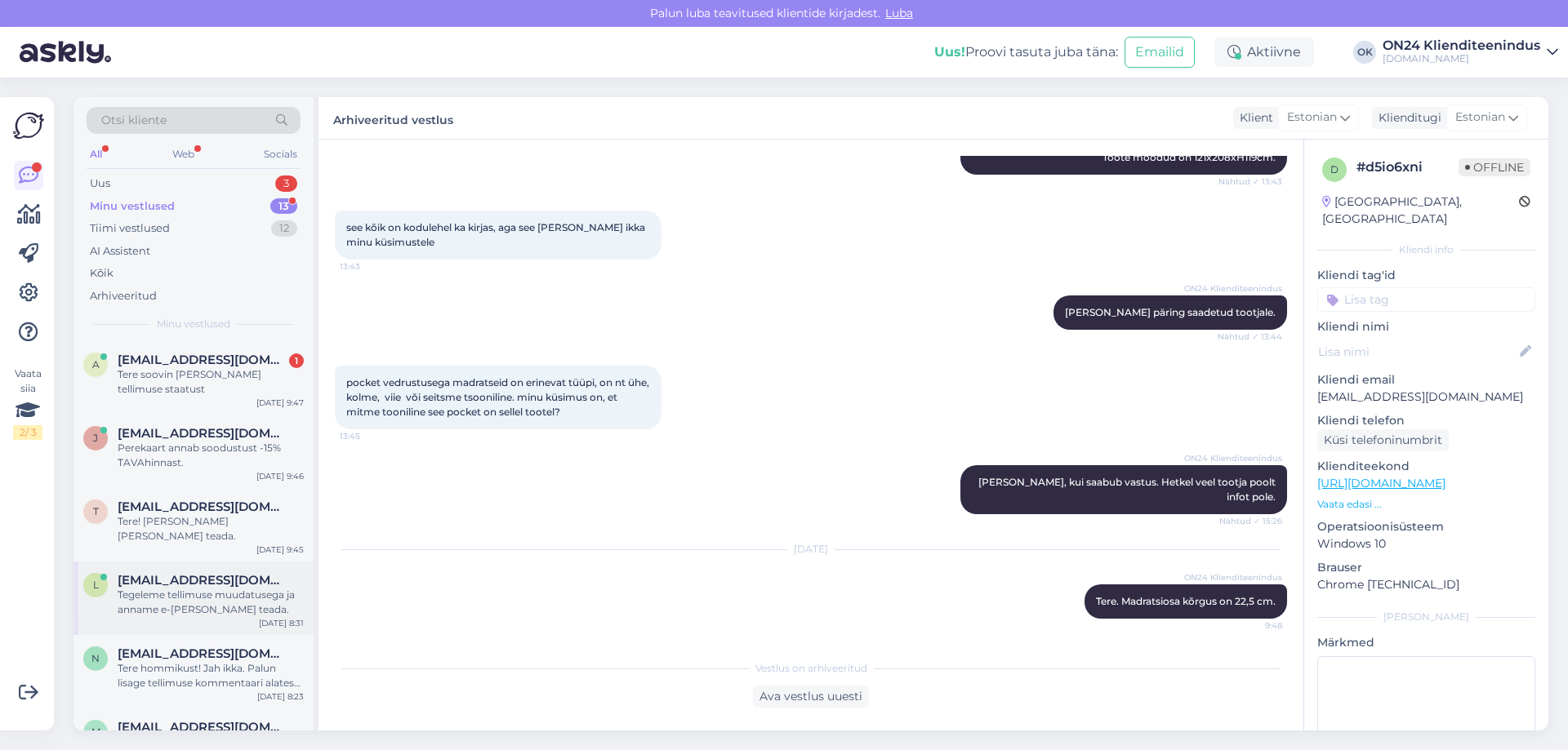
click at [244, 604] on div "l [EMAIL_ADDRESS][DOMAIN_NAME] Tegeleme tellimuse muudatusega ja anname e-[PERS…" at bounding box center [194, 598] width 240 height 74
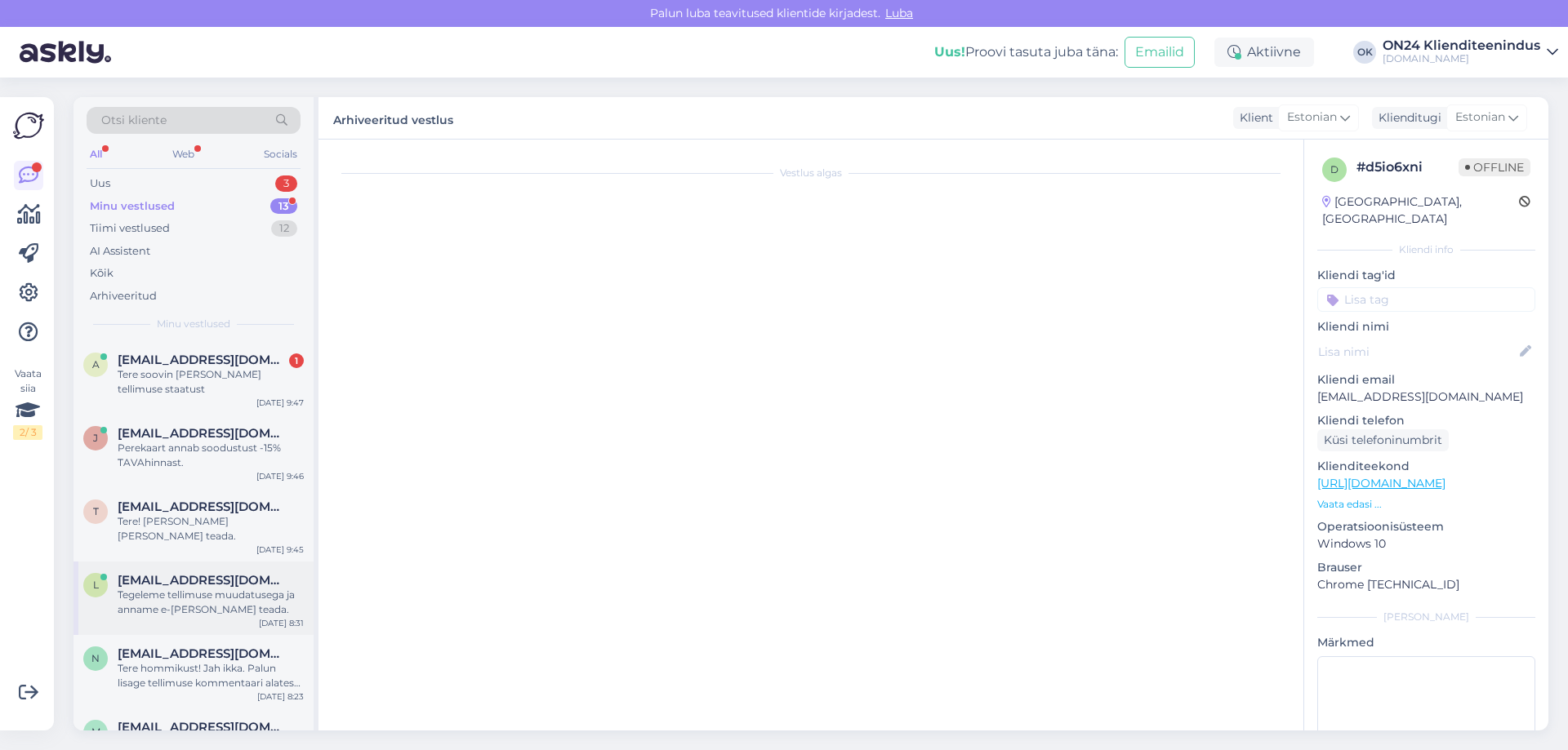
scroll to position [177, 0]
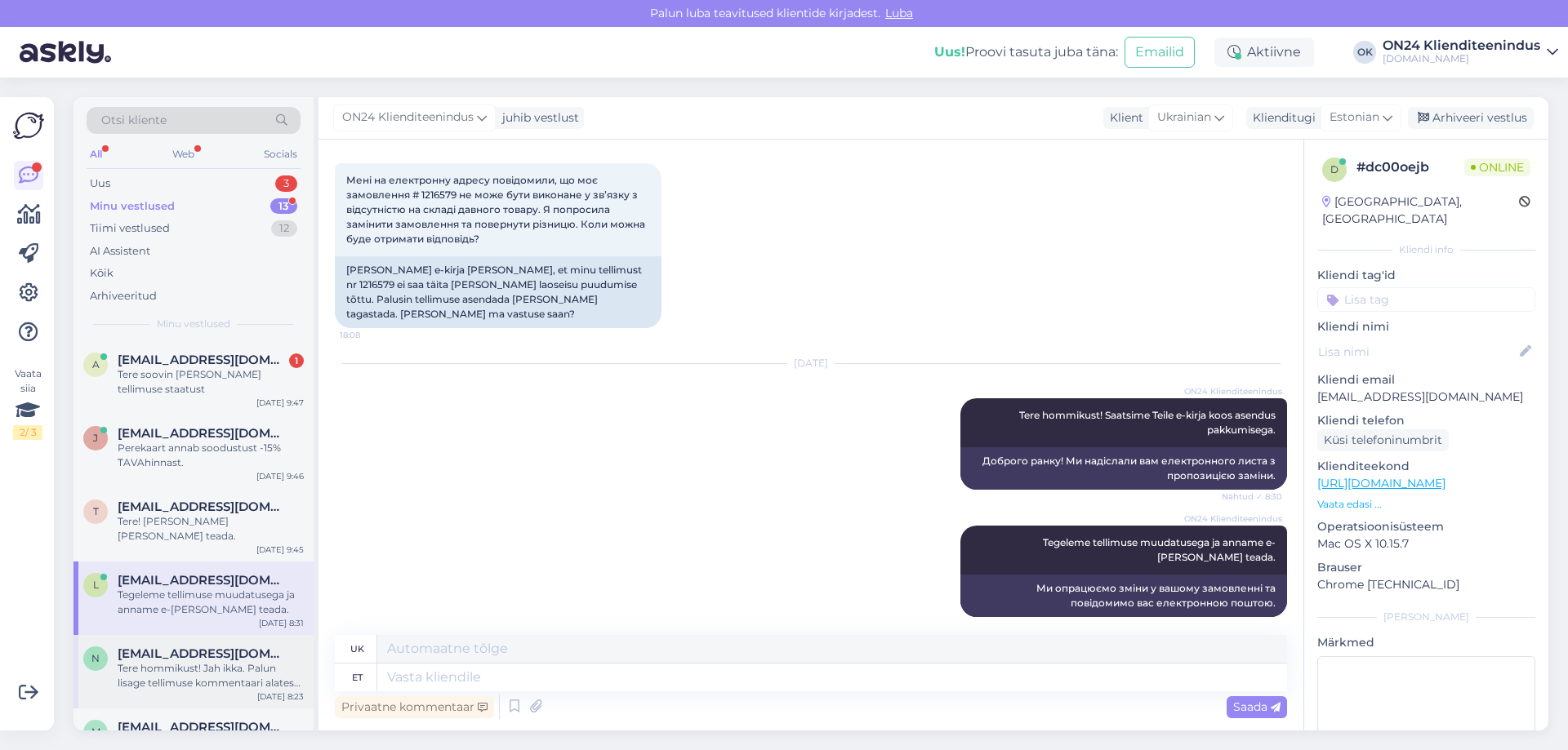
click at [233, 661] on div "Tere hommikust! Jah ikka. Palun lisage tellimuse kommentaari alates mis kuupäev…" at bounding box center [211, 675] width 186 height 29
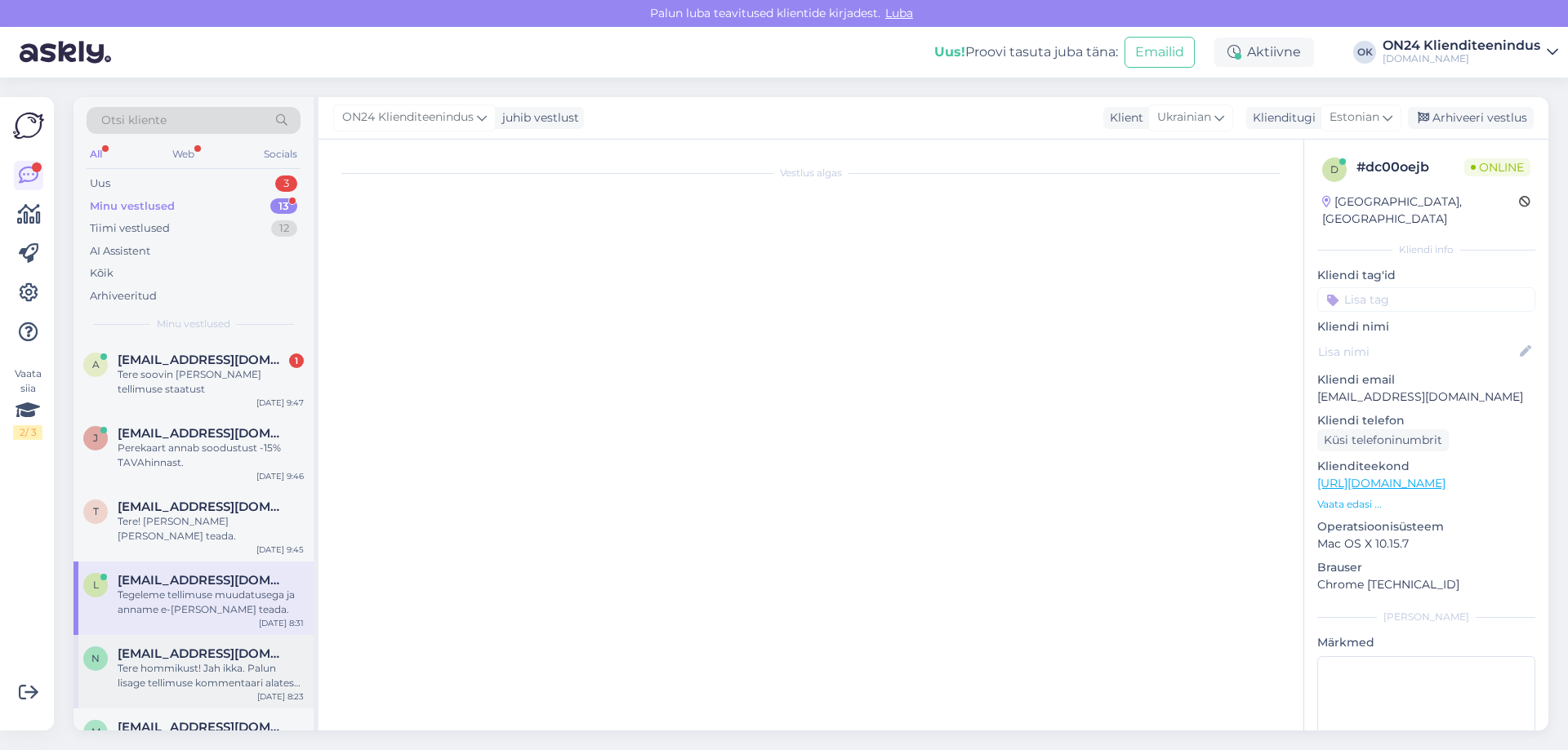
scroll to position [0, 0]
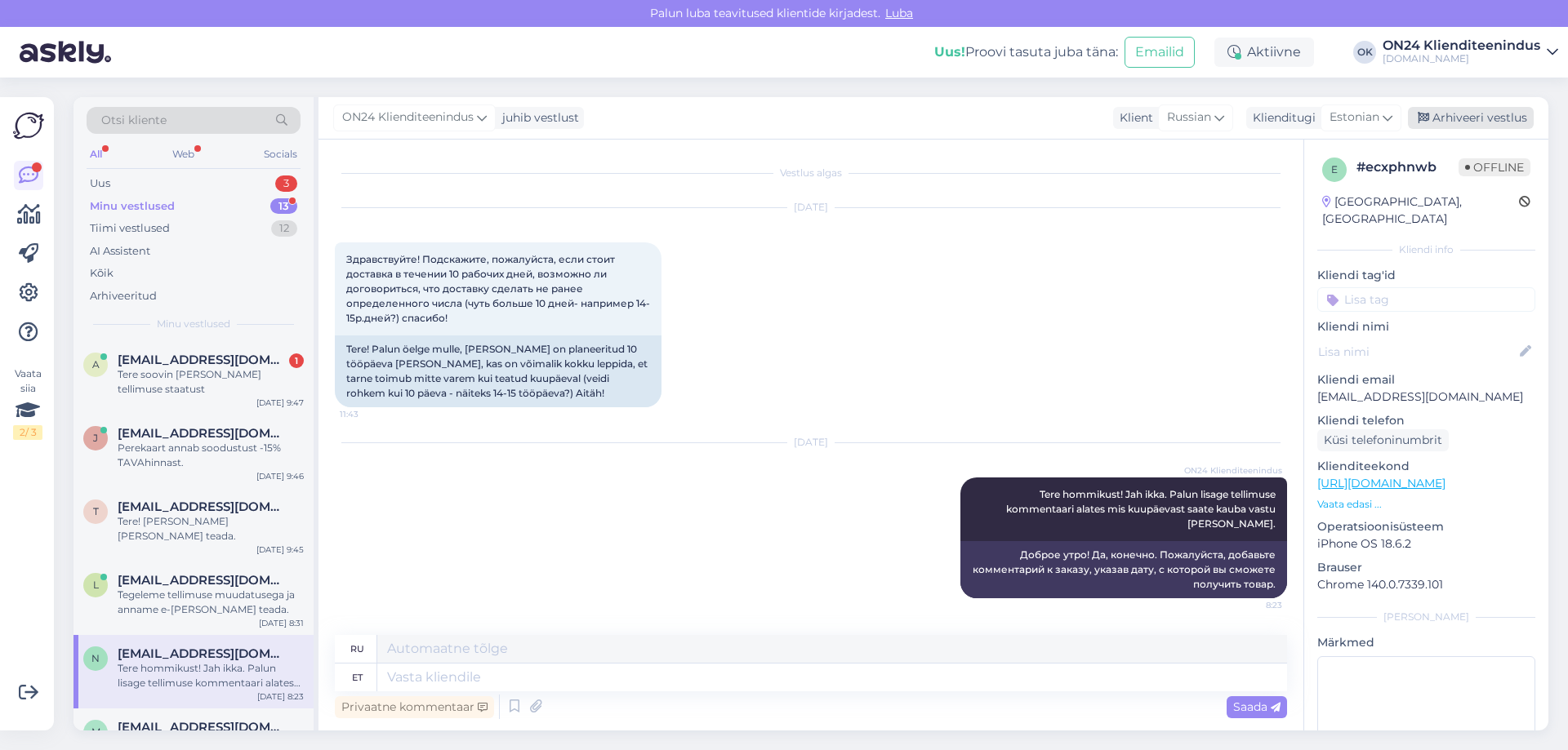
click at [1450, 125] on div "Arhiveeri vestlus" at bounding box center [1471, 118] width 126 height 22
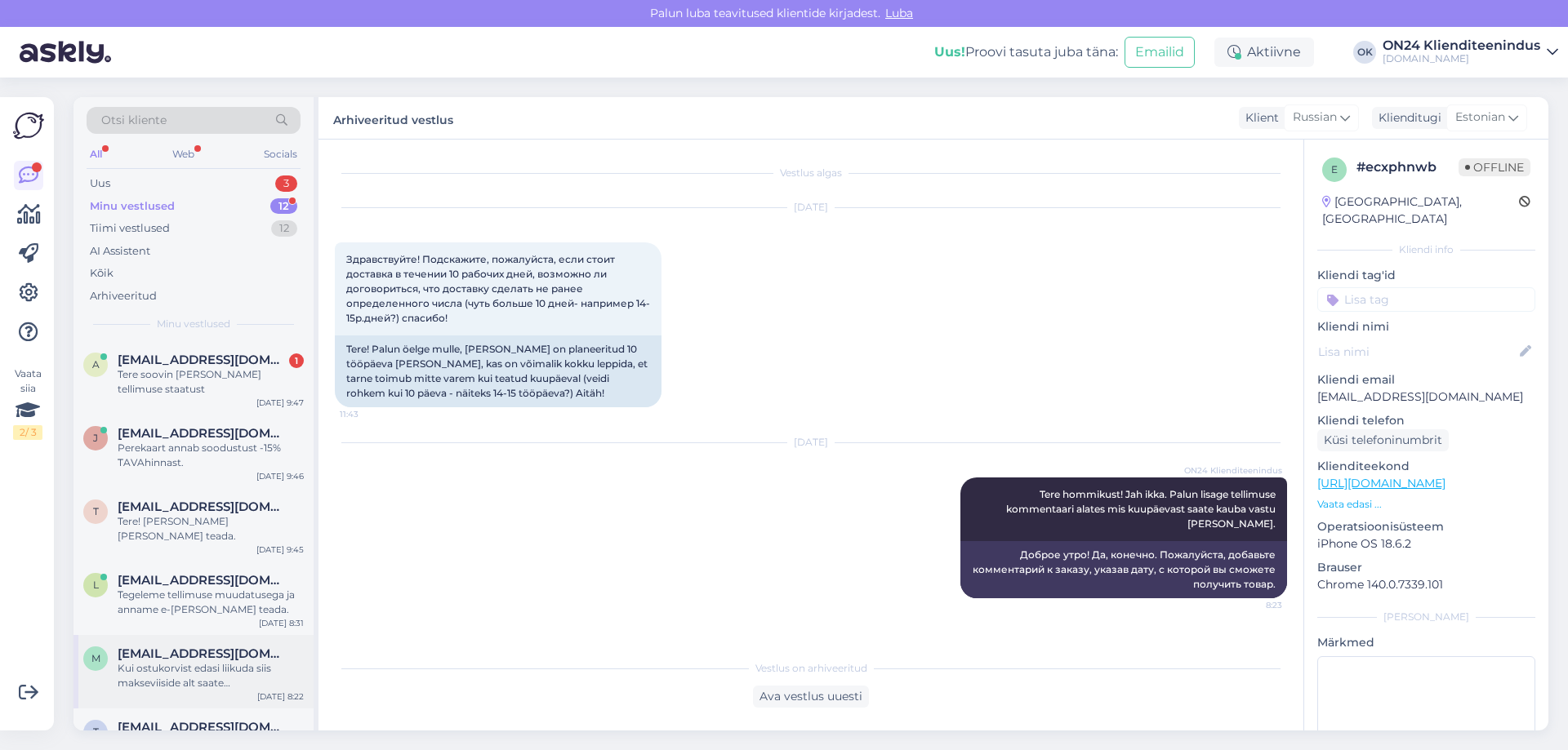
click at [241, 676] on div "m [EMAIL_ADDRESS][DOMAIN_NAME] Kui ostukorvist edasi liikuda siis makseviiside …" at bounding box center [194, 671] width 240 height 74
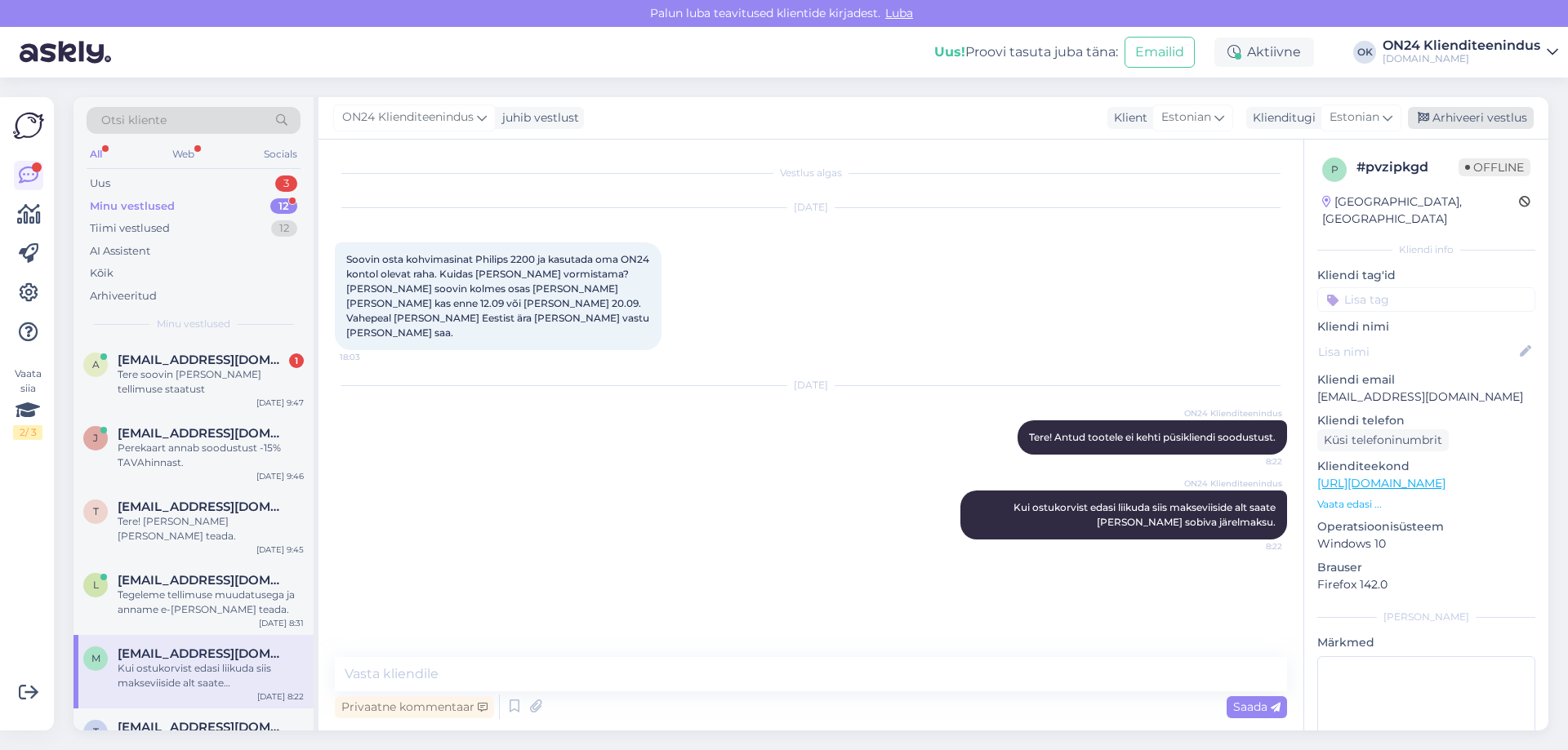
click at [1475, 119] on div "Arhiveeri vestlus" at bounding box center [1471, 118] width 126 height 22
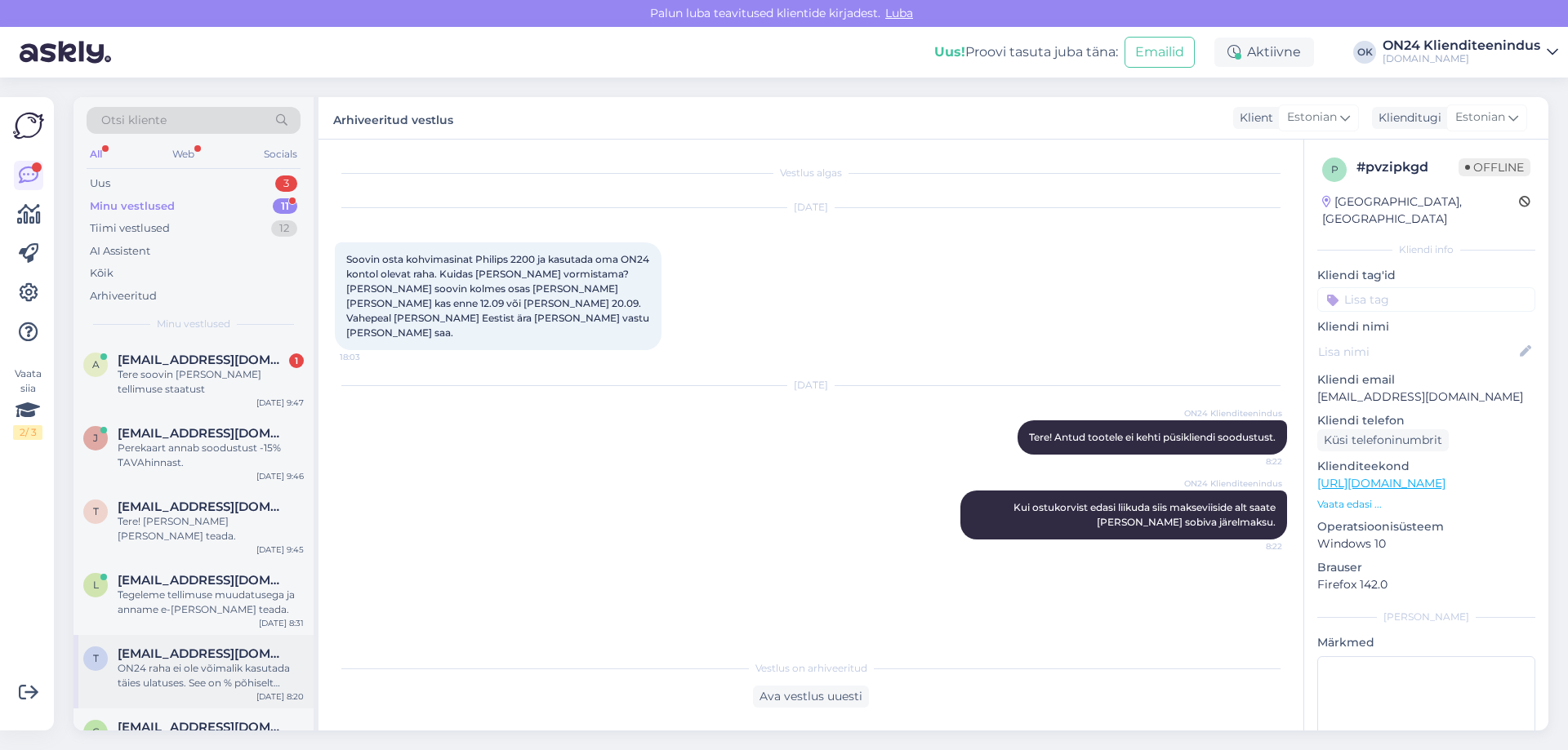
click at [176, 669] on div "ON24 raha ei ole võimalik kasutada täies ulatuses. See on % põhiselt [PERSON_NA…" at bounding box center [211, 675] width 186 height 29
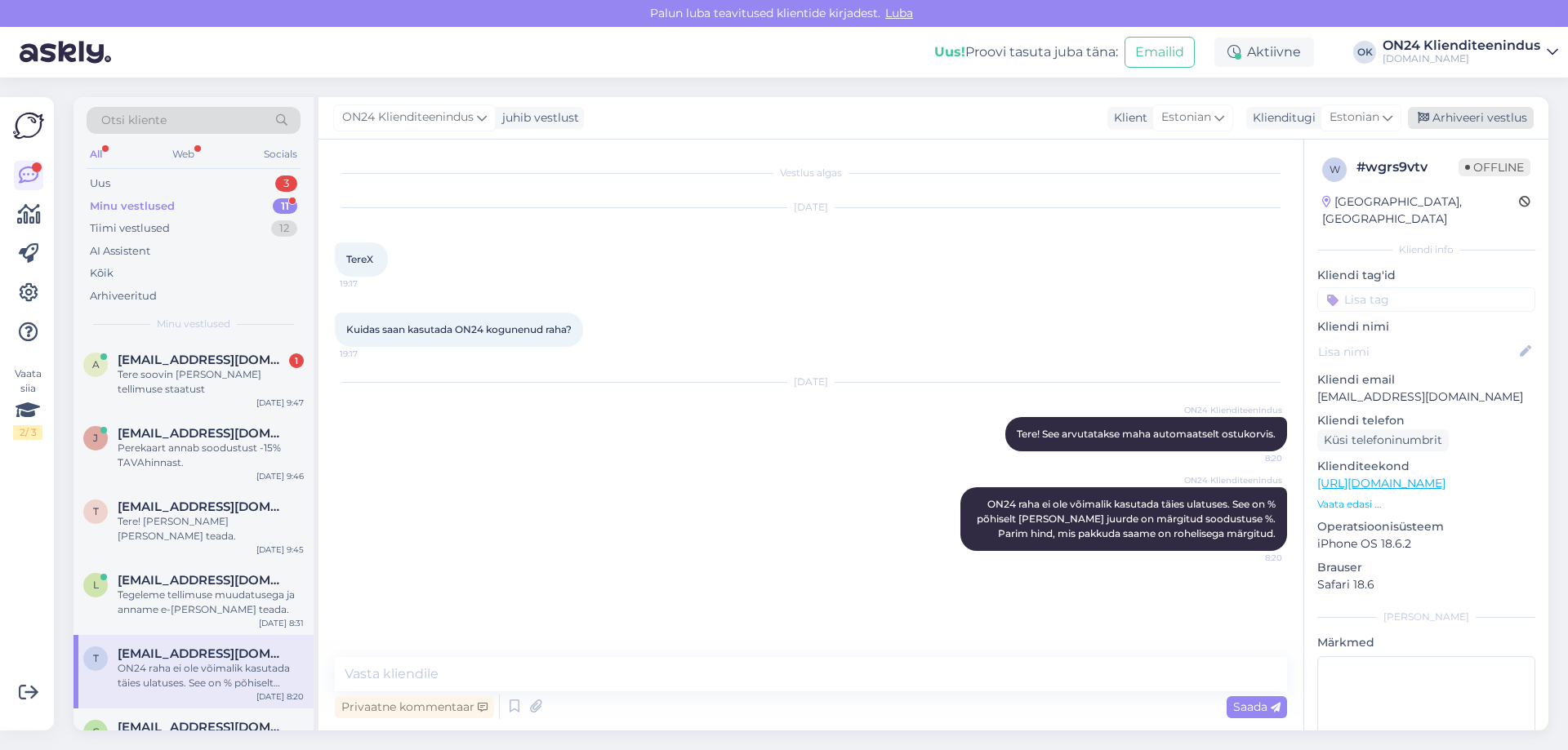
click at [1459, 114] on div "Arhiveeri vestlus" at bounding box center [1471, 118] width 126 height 22
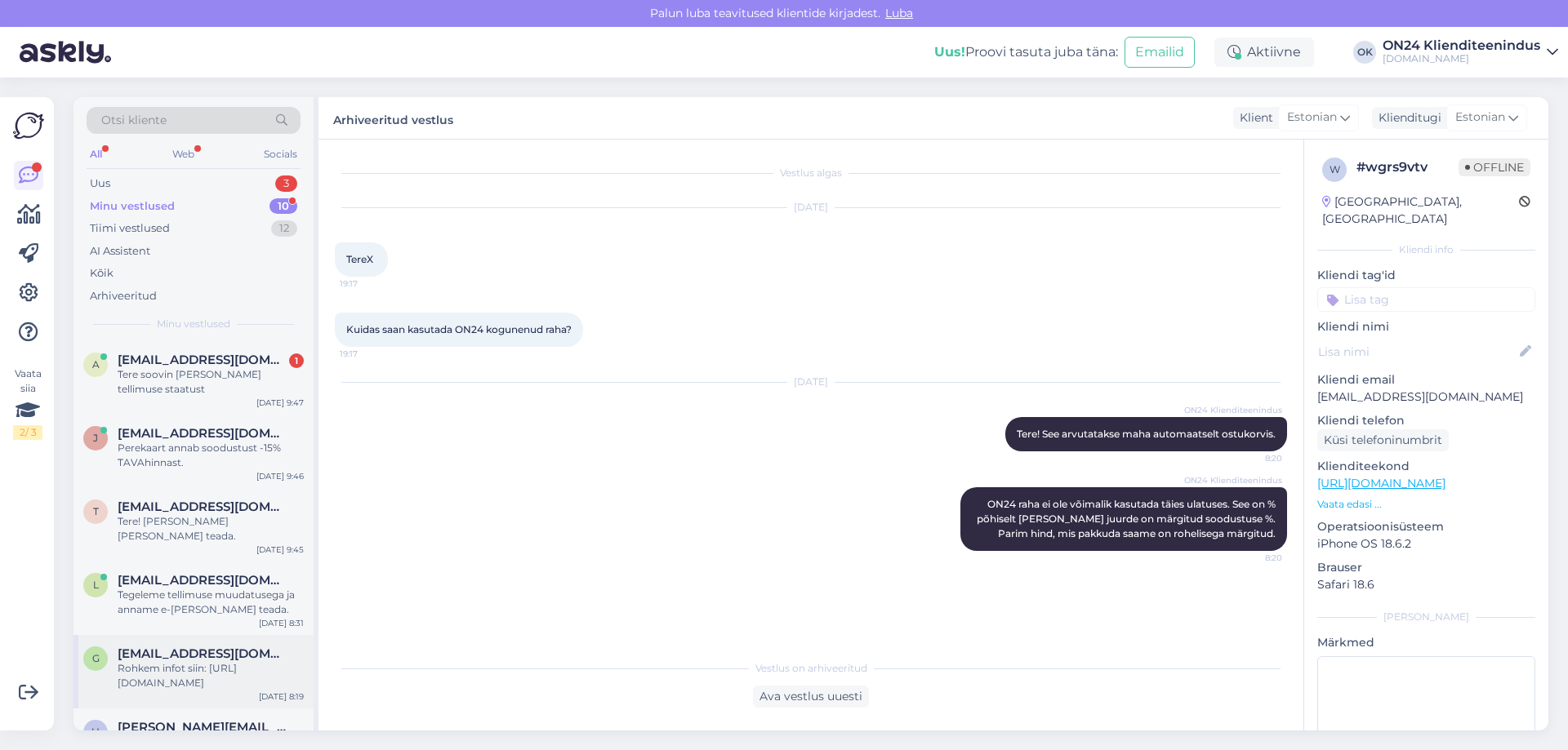
click at [269, 646] on span "[EMAIL_ADDRESS][DOMAIN_NAME]" at bounding box center [202, 654] width 170 height 15
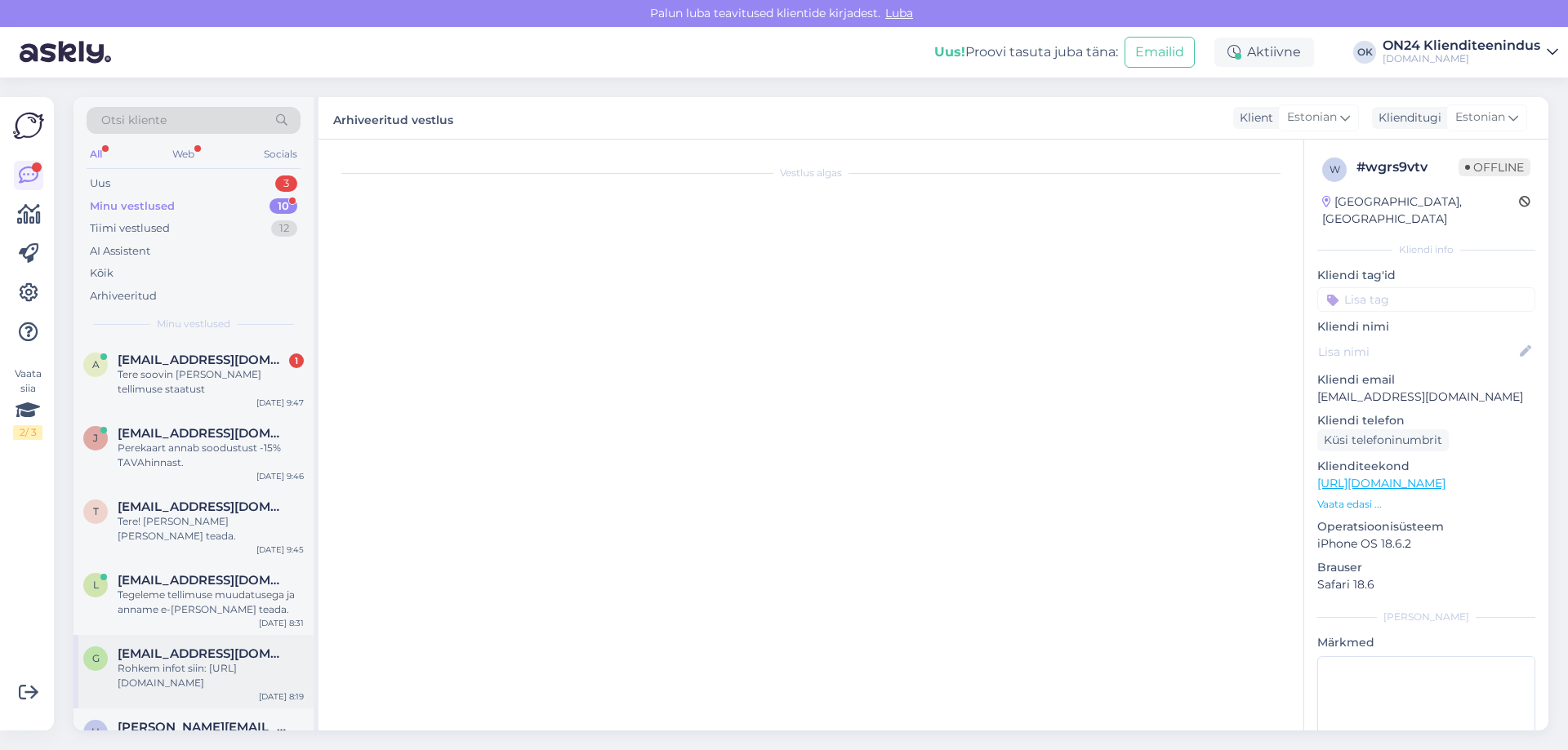
scroll to position [109, 0]
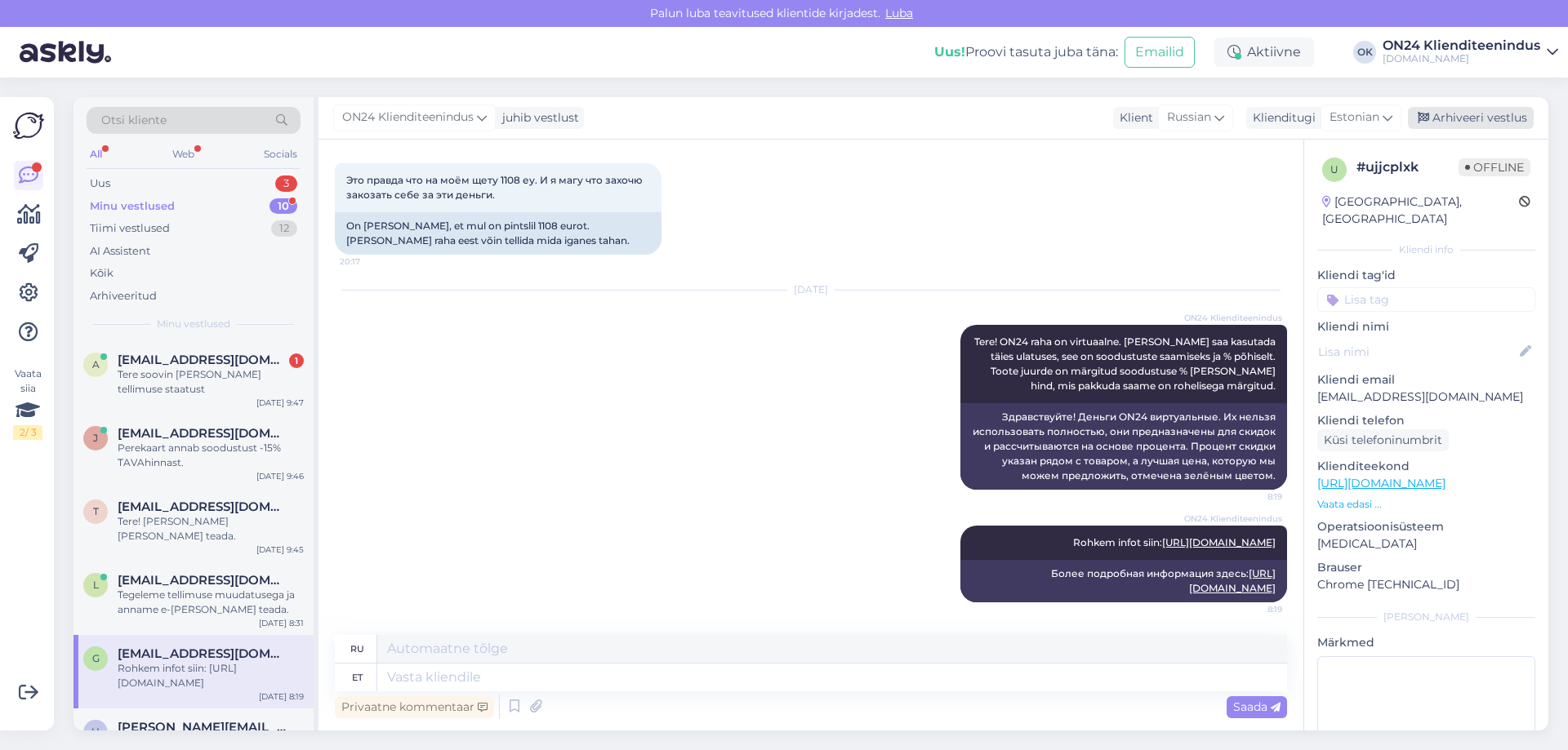
click at [1486, 115] on div "Arhiveeri vestlus" at bounding box center [1471, 118] width 126 height 22
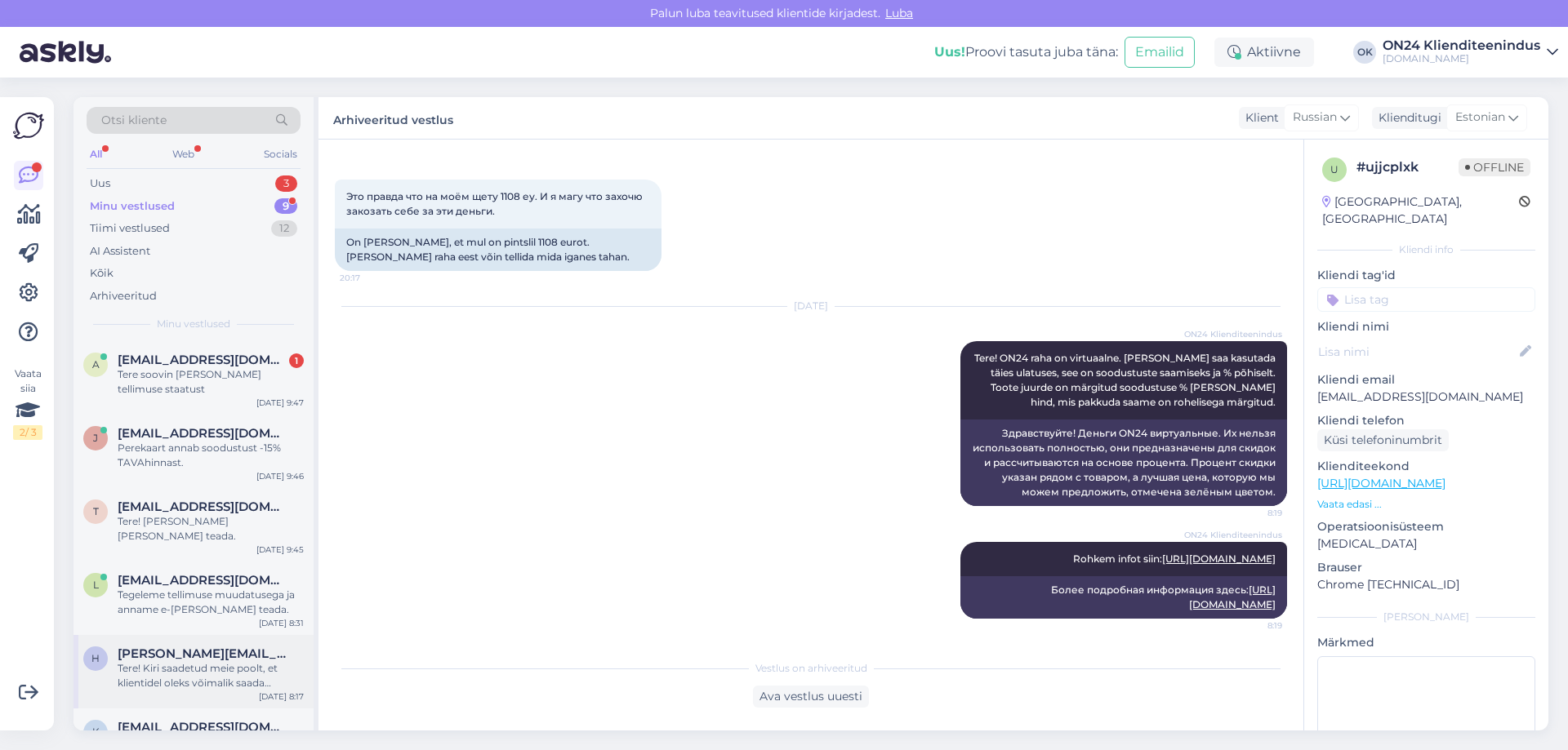
click at [234, 661] on div "Tere! Kiri saadetud meie poolt, et klientidel oleks võimalik saada maksimaalne …" at bounding box center [211, 675] width 186 height 29
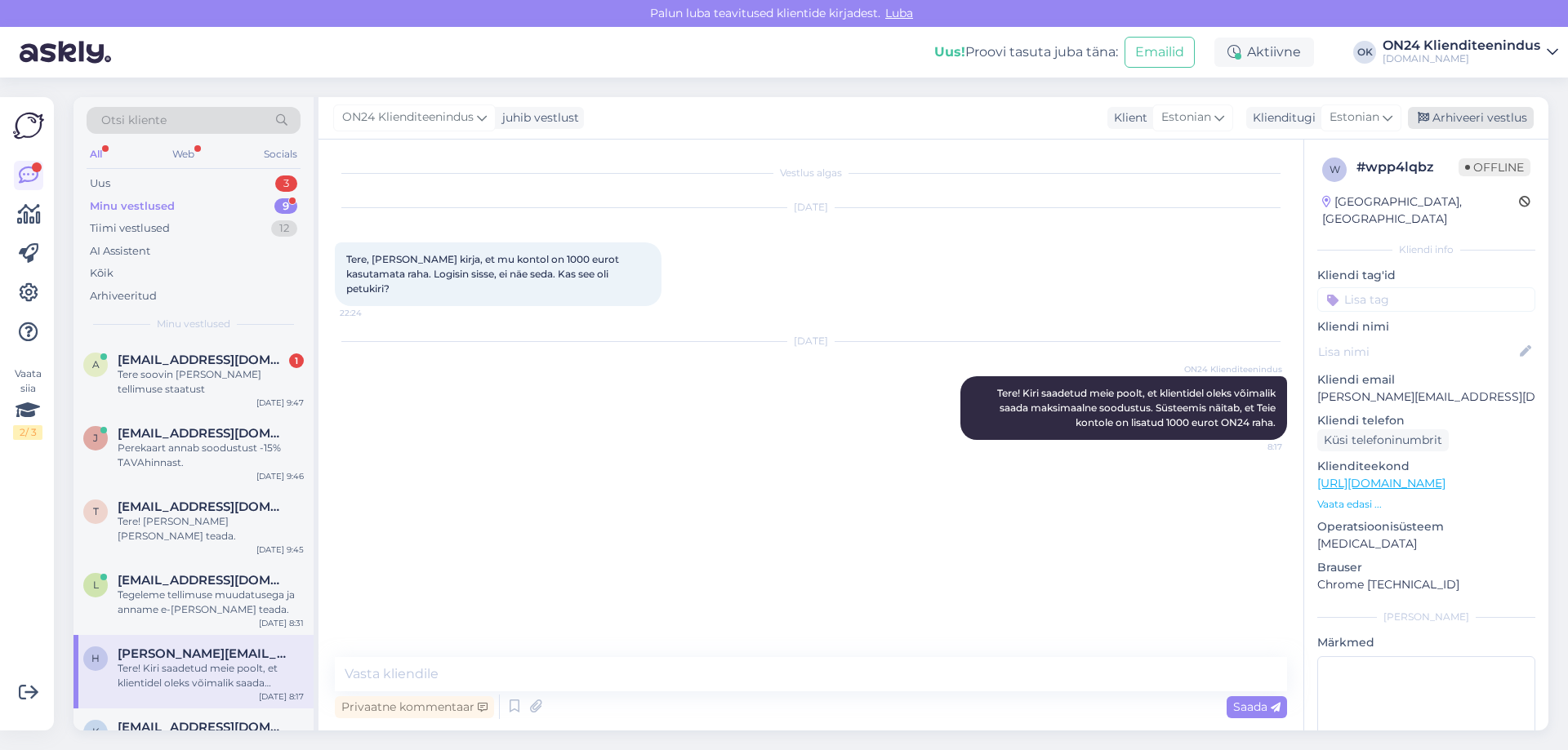
click at [1458, 127] on div "Arhiveeri vestlus" at bounding box center [1471, 118] width 126 height 22
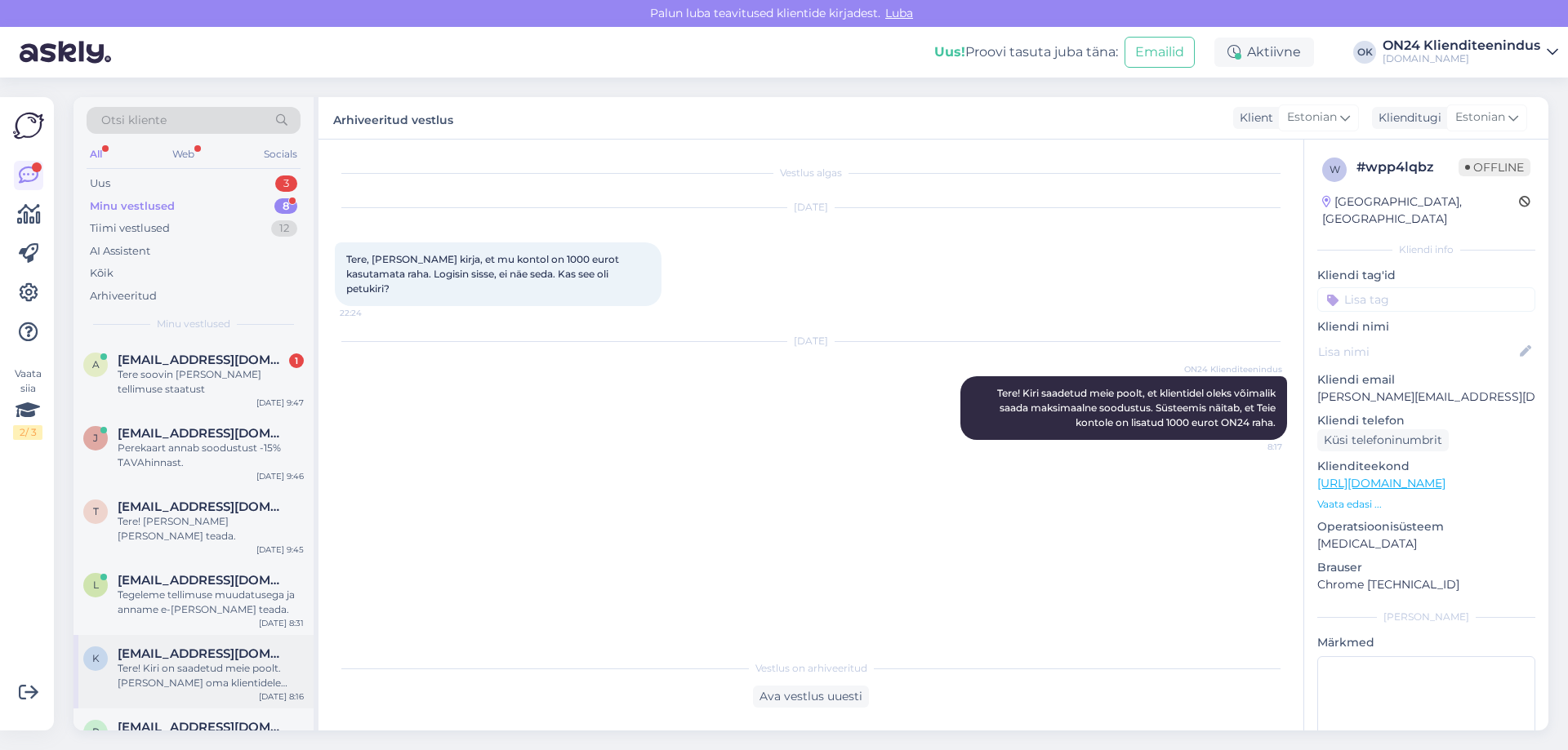
click at [246, 646] on span "[EMAIL_ADDRESS][DOMAIN_NAME]" at bounding box center [202, 654] width 170 height 15
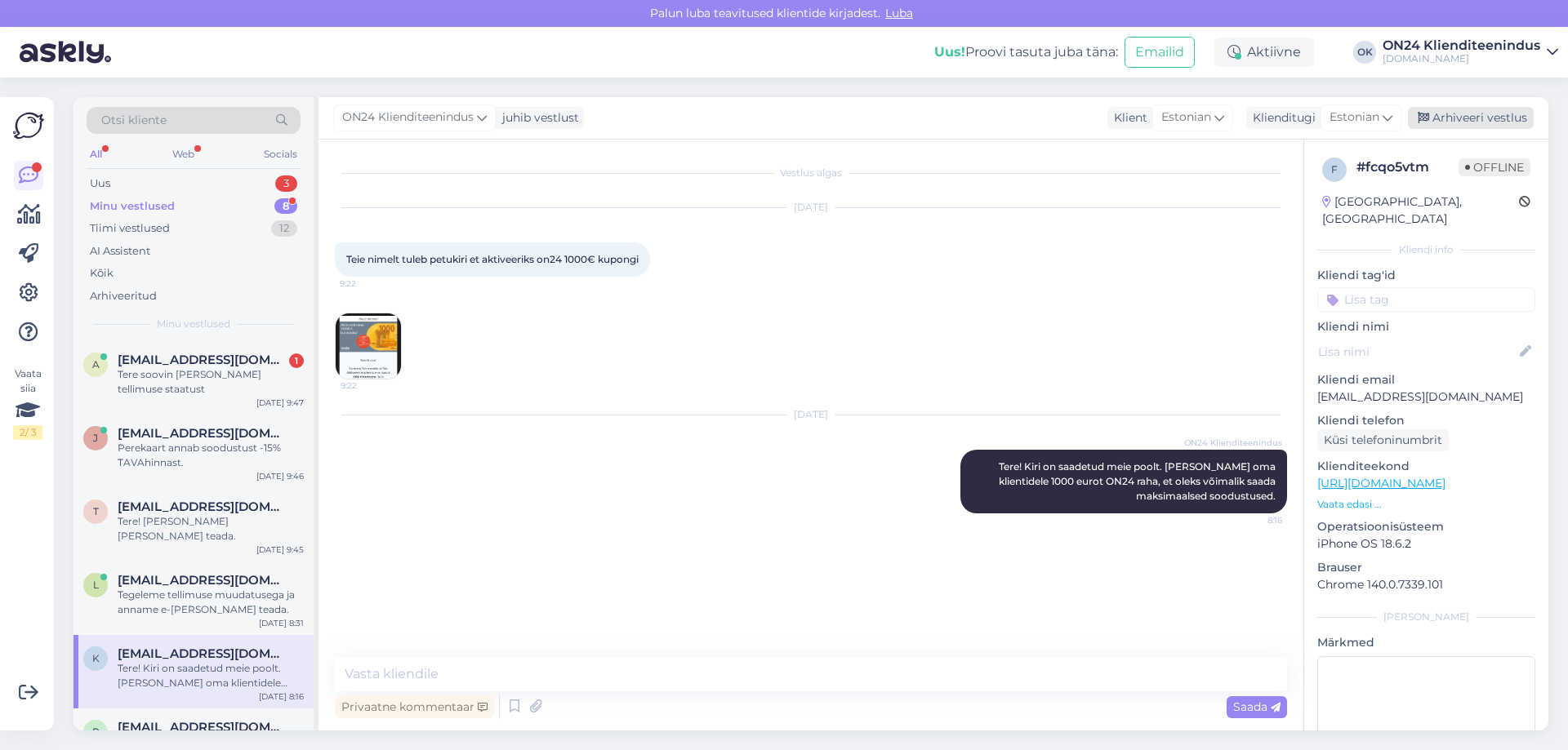
click at [1425, 115] on icon at bounding box center [1423, 119] width 12 height 12
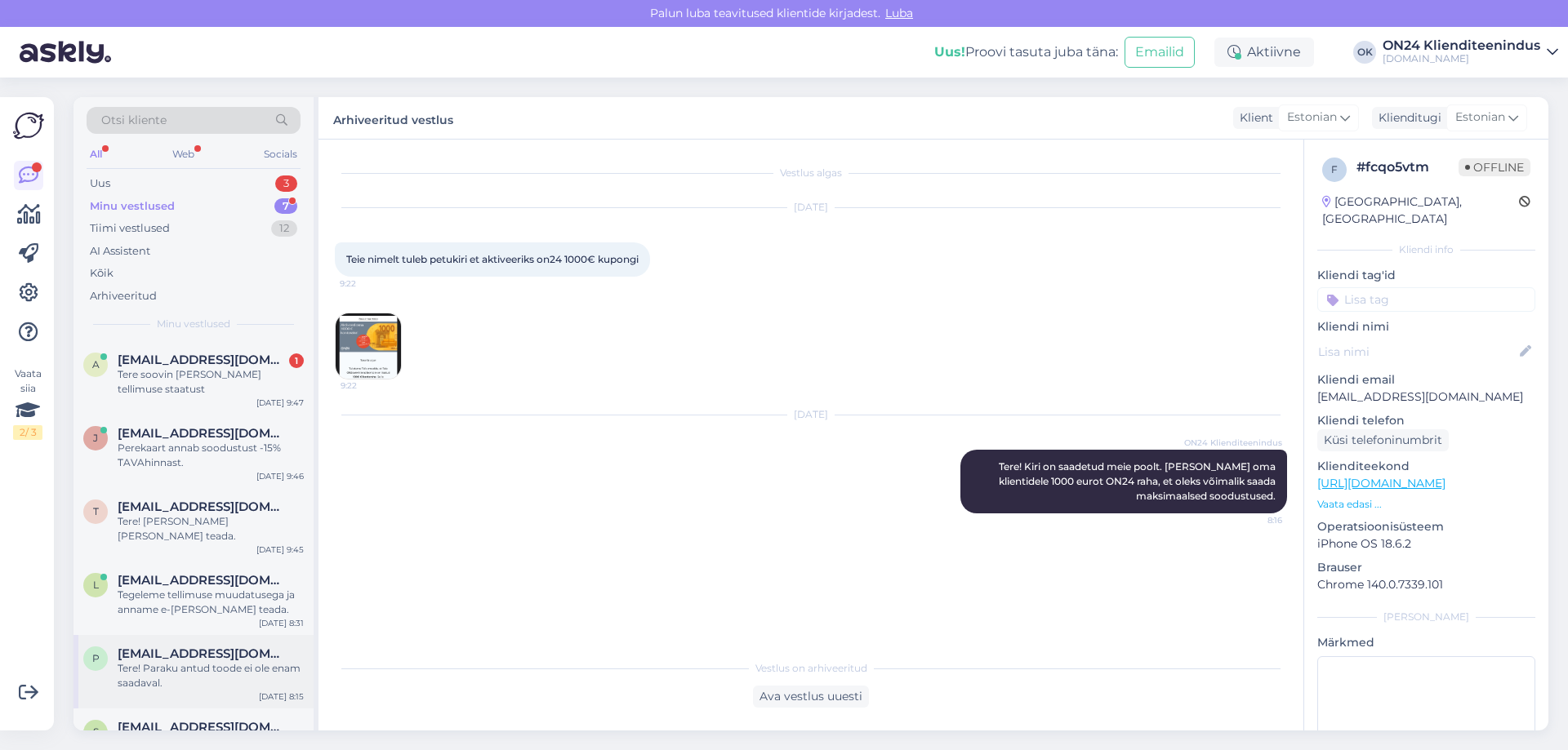
click at [254, 661] on div "Tere! Paraku antud toode ei ole enam saadaval." at bounding box center [211, 675] width 186 height 29
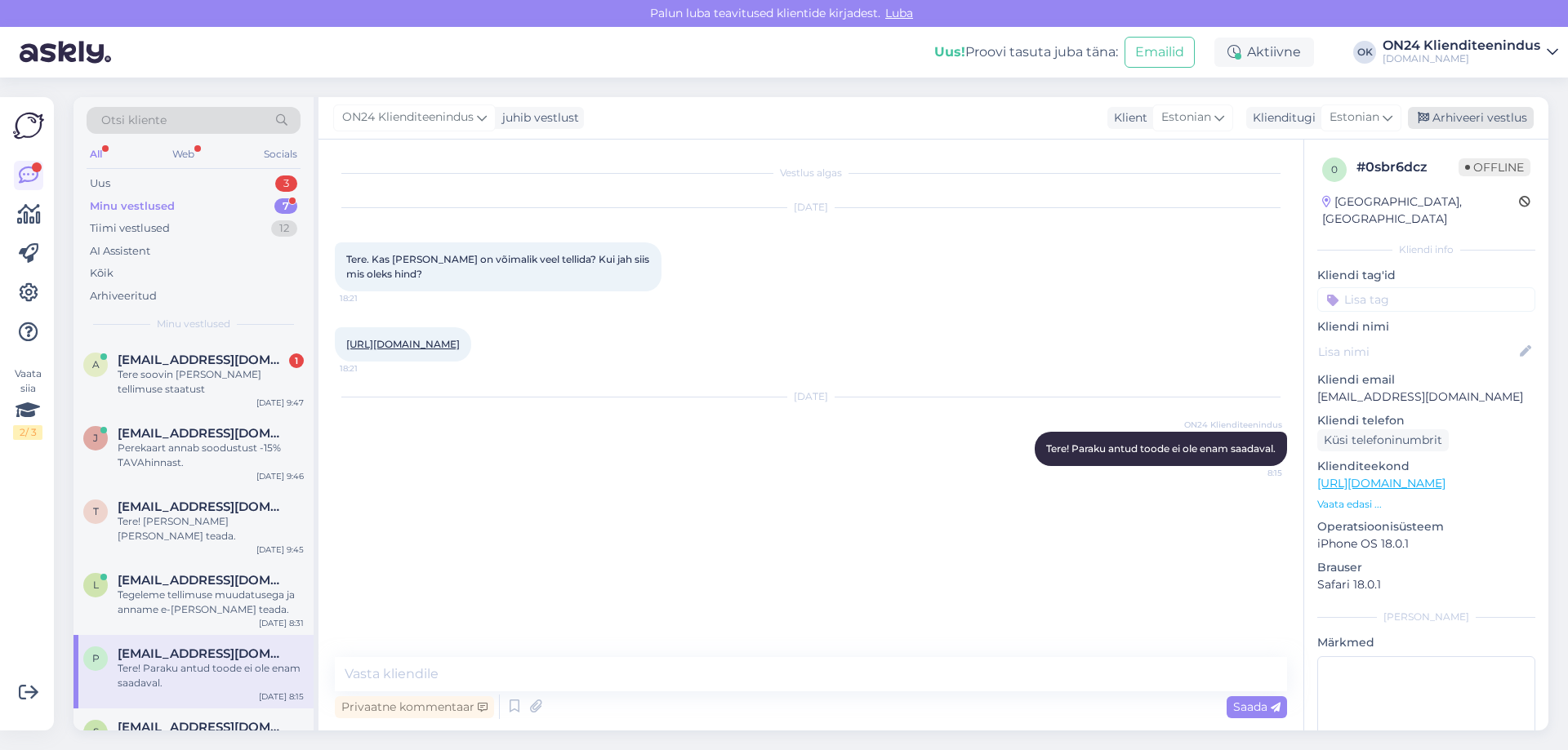
click at [1431, 114] on div "Arhiveeri vestlus" at bounding box center [1471, 118] width 126 height 22
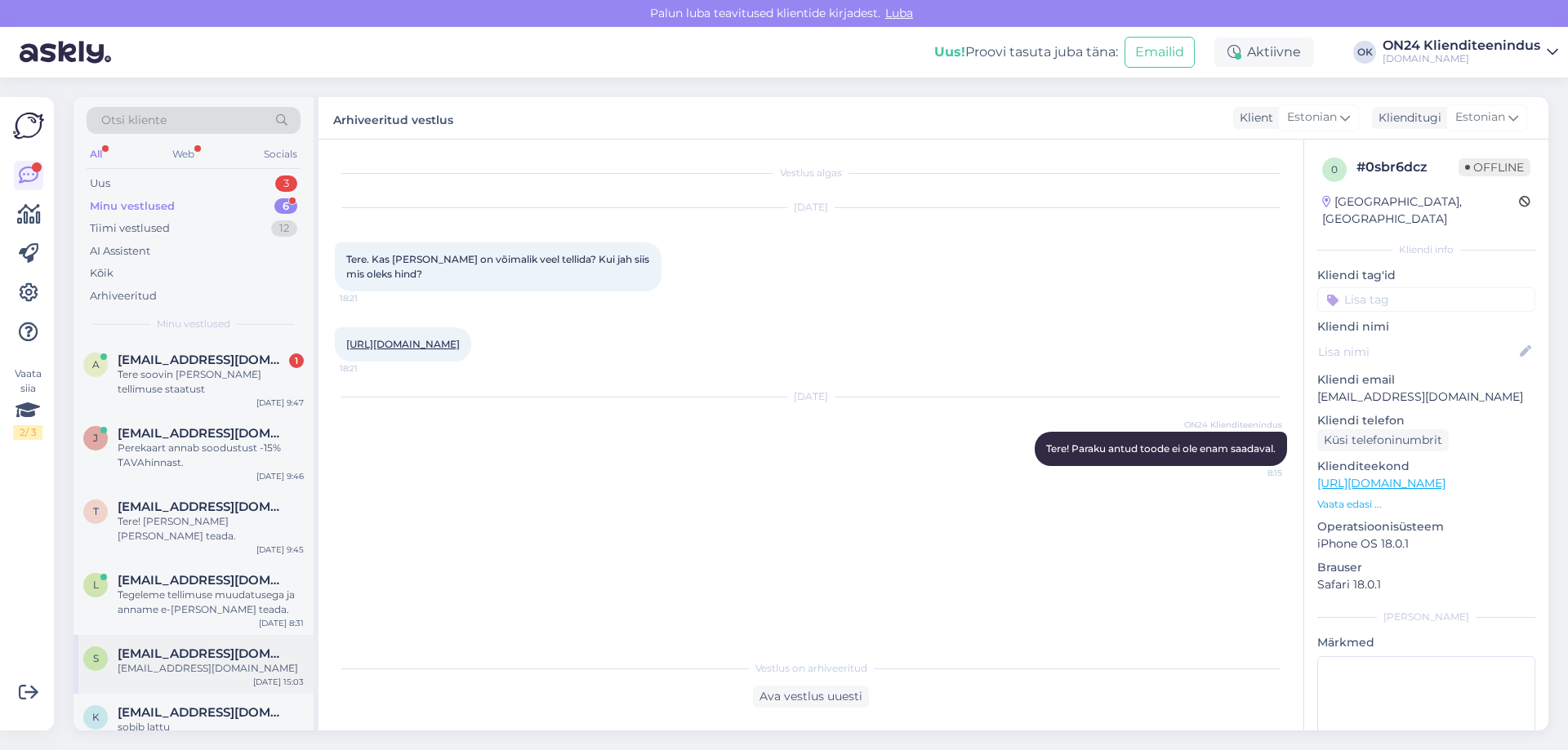
click at [227, 665] on div "s [EMAIL_ADDRESS][DOMAIN_NAME] [EMAIL_ADDRESS][DOMAIN_NAME] [DATE] 15:03" at bounding box center [194, 664] width 240 height 59
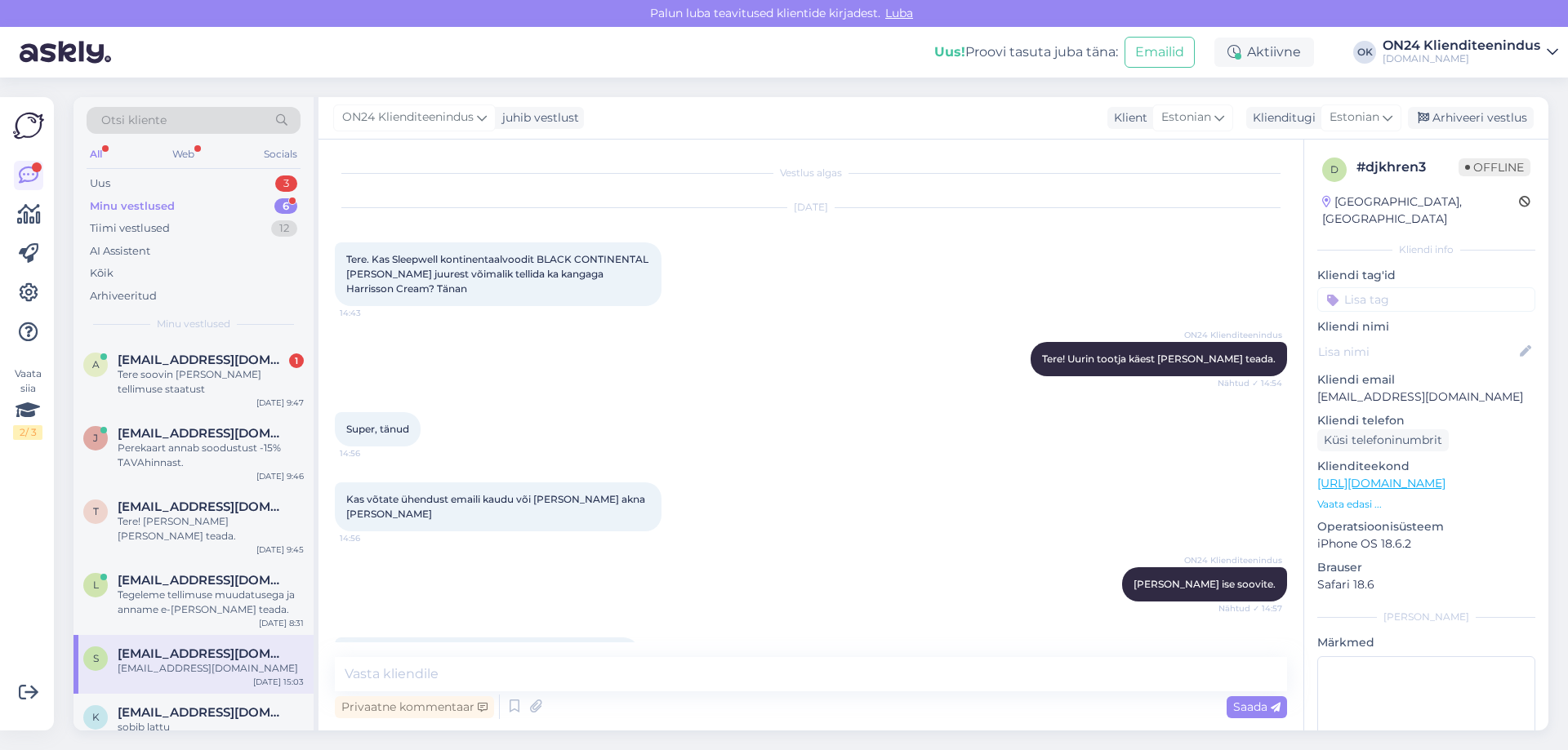
scroll to position [103, 0]
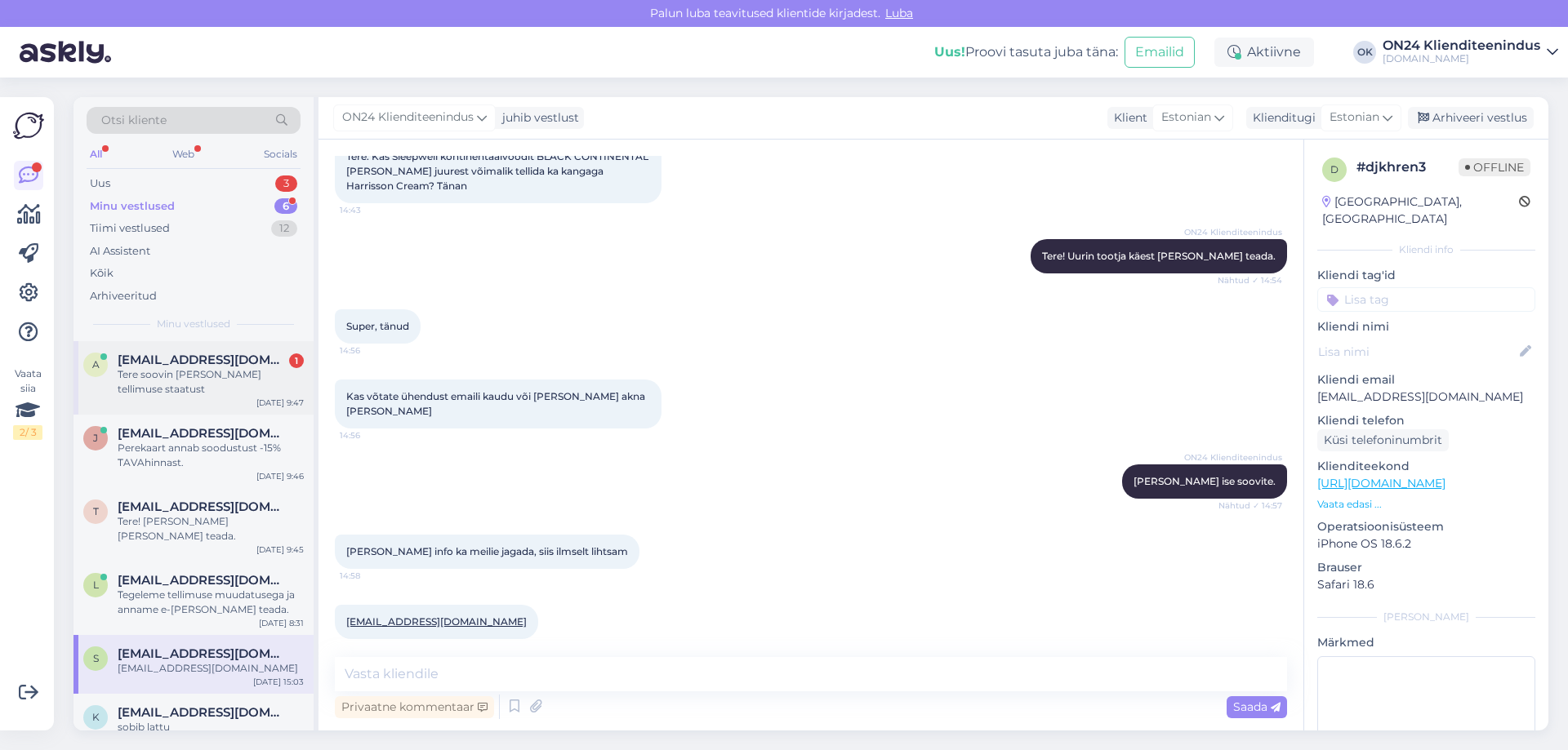
click at [169, 359] on span "[EMAIL_ADDRESS][DOMAIN_NAME]" at bounding box center [202, 360] width 170 height 15
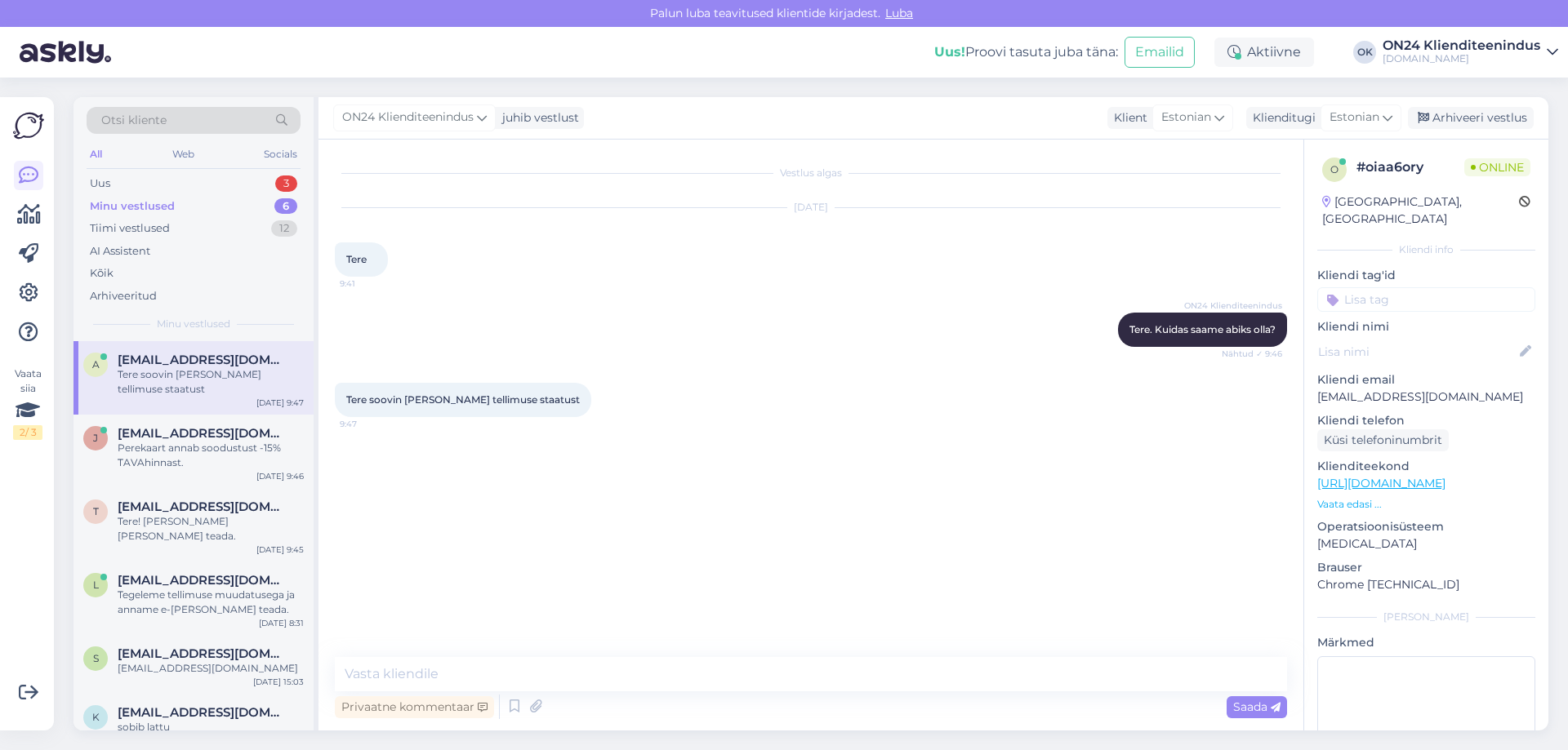
click at [1359, 389] on p "[EMAIL_ADDRESS][DOMAIN_NAME]" at bounding box center [1425, 397] width 218 height 17
copy p "[EMAIL_ADDRESS][DOMAIN_NAME]"
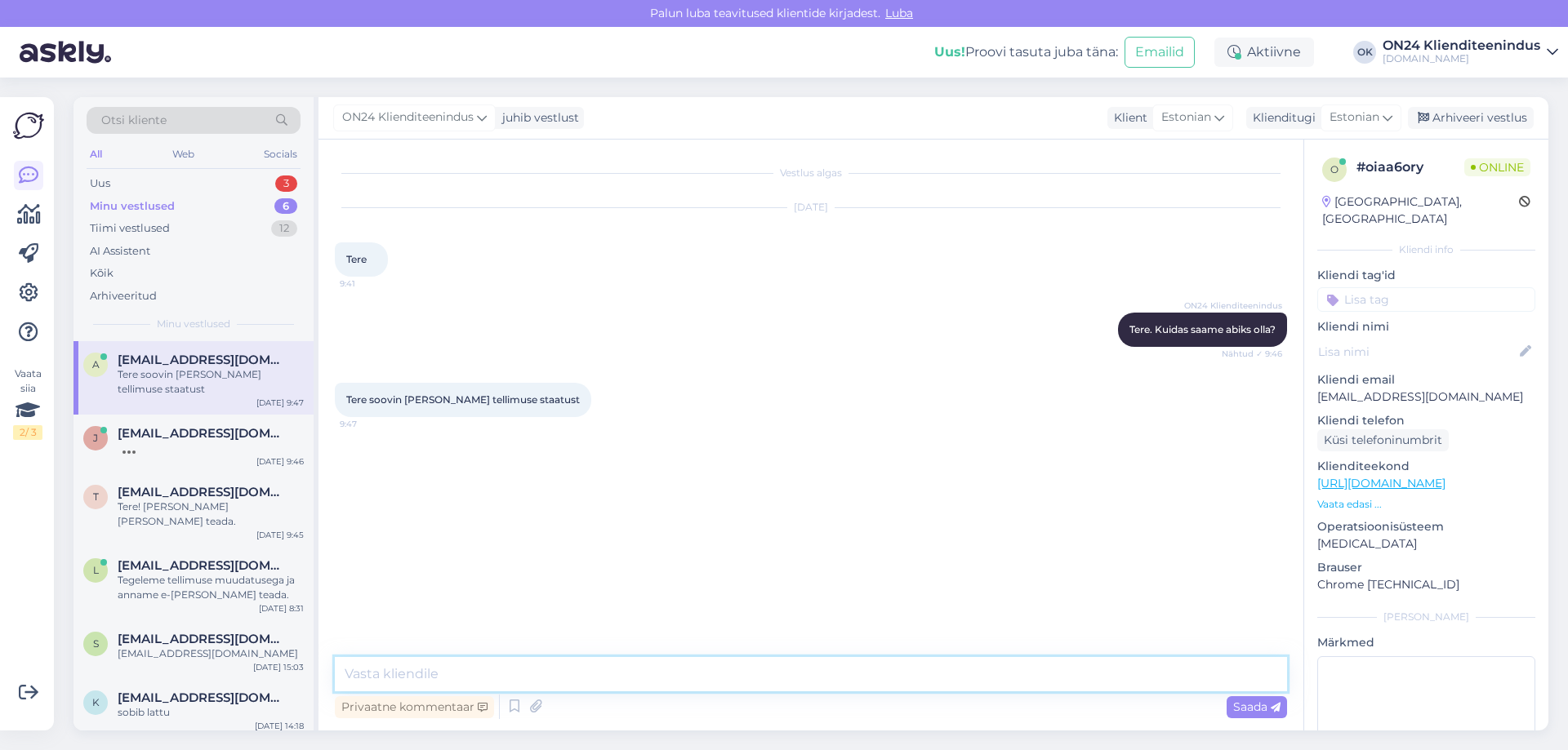
click at [439, 676] on textarea at bounding box center [811, 674] width 952 height 34
type textarea "Tere. Inbanki poolt oli negatiivne vastus. Saame saata [PERSON_NAME] banki või …"
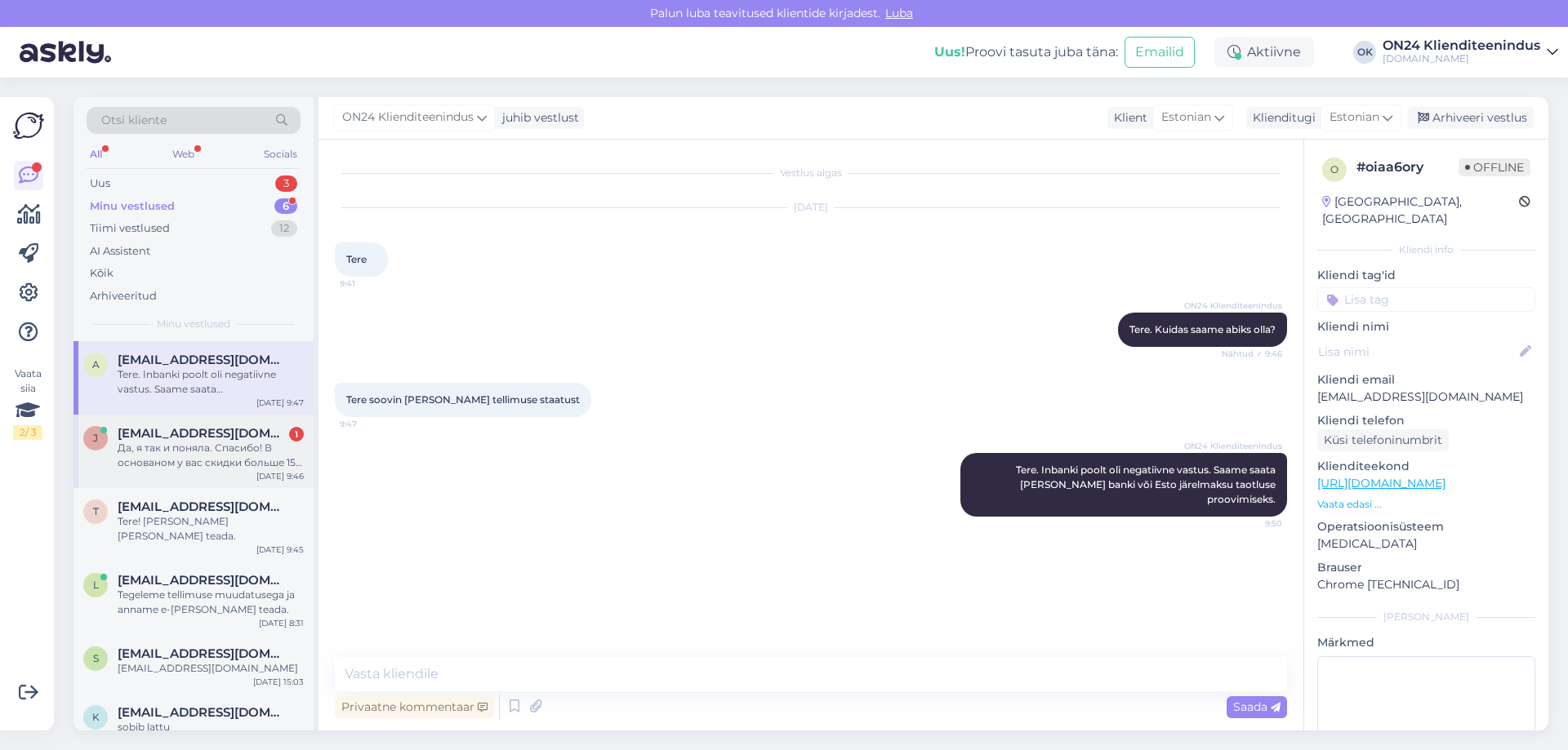
click at [204, 460] on div "Да, я так и поняла. Спасибо! В основаном у вас скидки больше 15% от обычной цен…" at bounding box center [211, 455] width 186 height 29
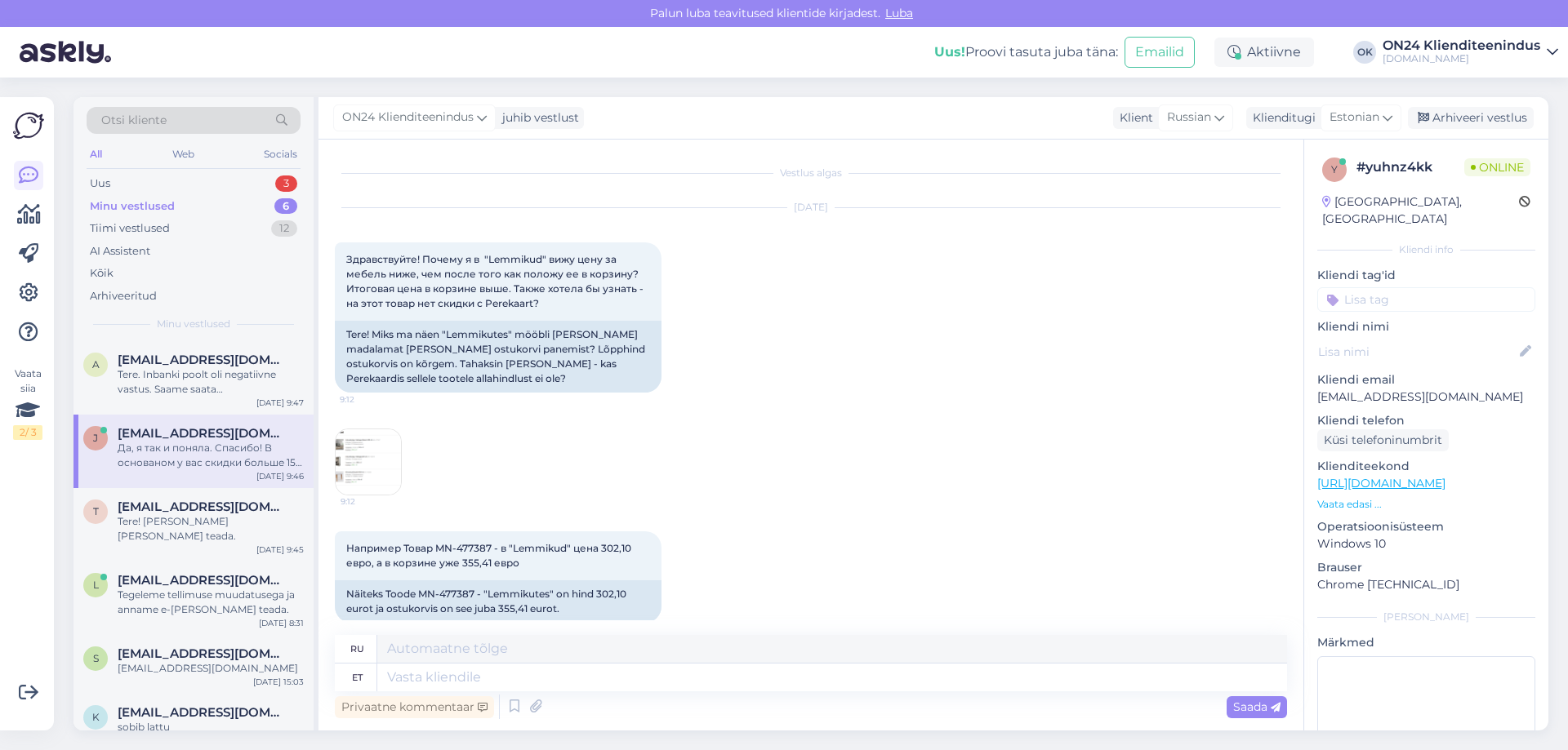
scroll to position [447, 0]
